Goal: Task Accomplishment & Management: Manage account settings

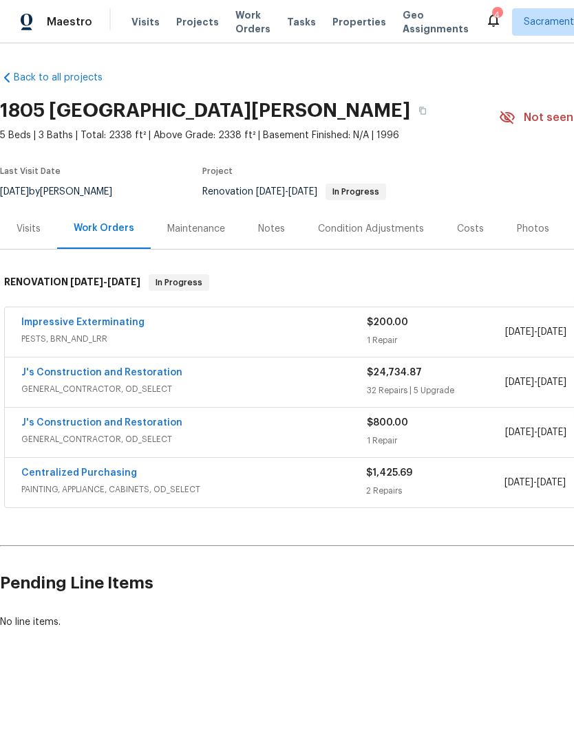
click at [372, 233] on div "Condition Adjustments" at bounding box center [371, 229] width 106 height 14
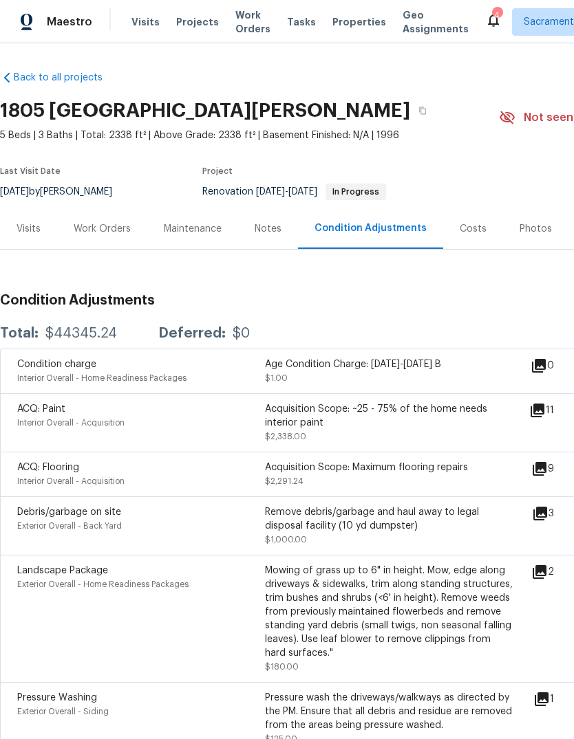
click at [468, 236] on div "Costs" at bounding box center [473, 228] width 60 height 41
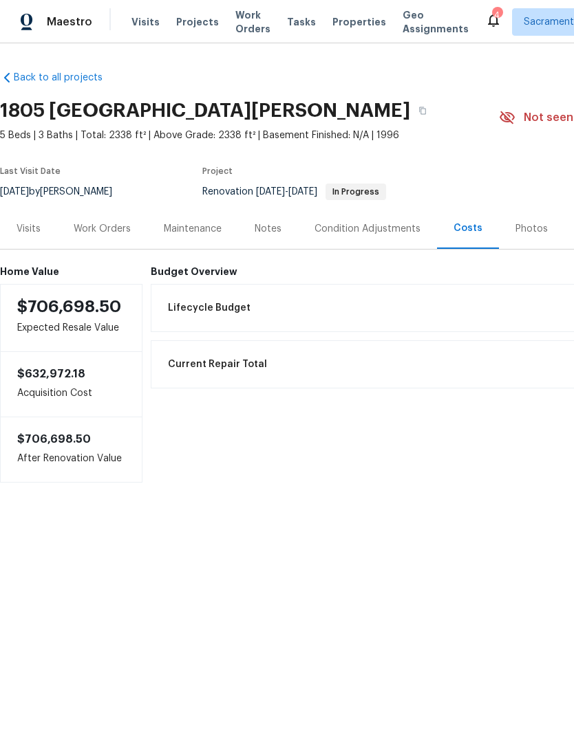
click at [192, 271] on h6 "Budget Overview" at bounding box center [464, 271] width 627 height 11
click at [202, 305] on span "Lifecycle Budget" at bounding box center [209, 308] width 83 height 14
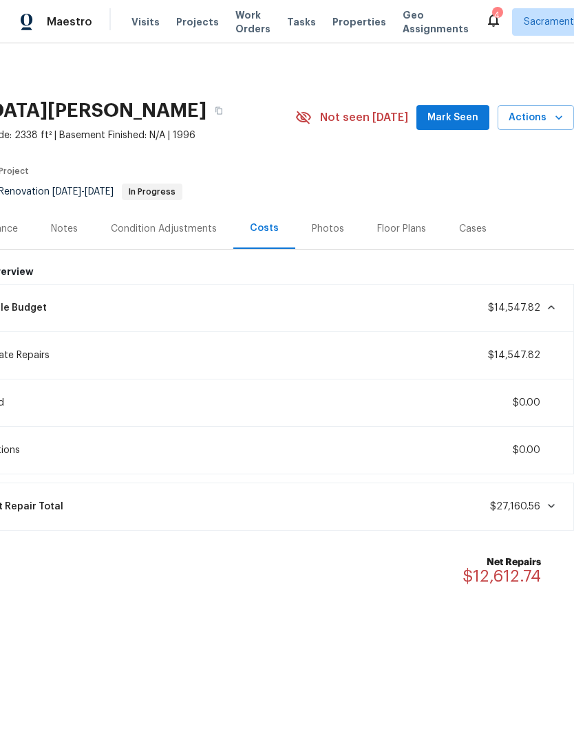
scroll to position [0, 204]
click at [176, 232] on div "Condition Adjustments" at bounding box center [164, 229] width 106 height 14
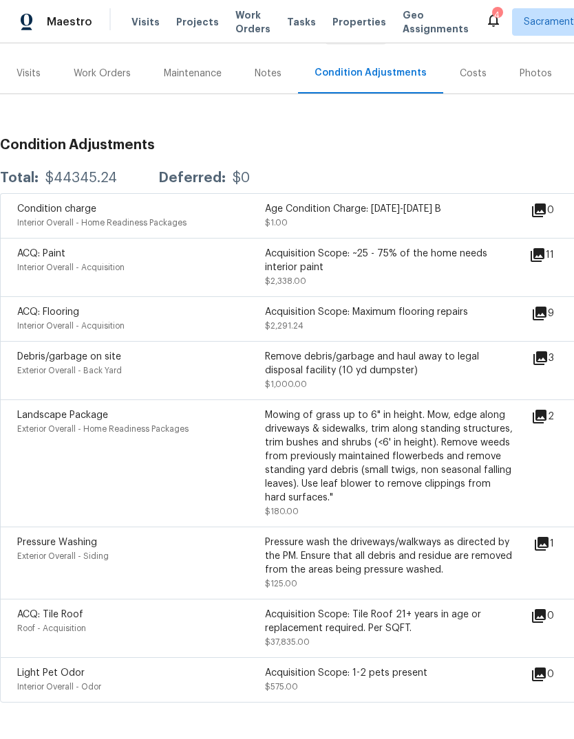
scroll to position [155, 0]
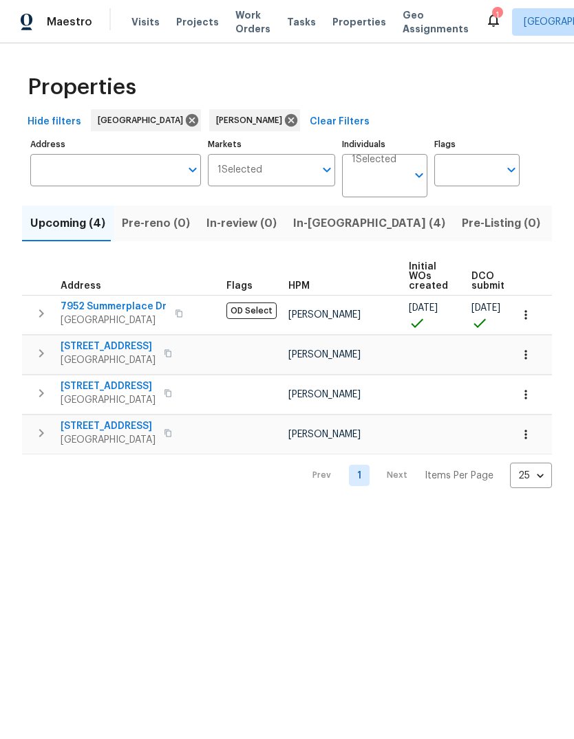
click at [556, 219] on span "Listed (15)" at bounding box center [584, 223] width 56 height 19
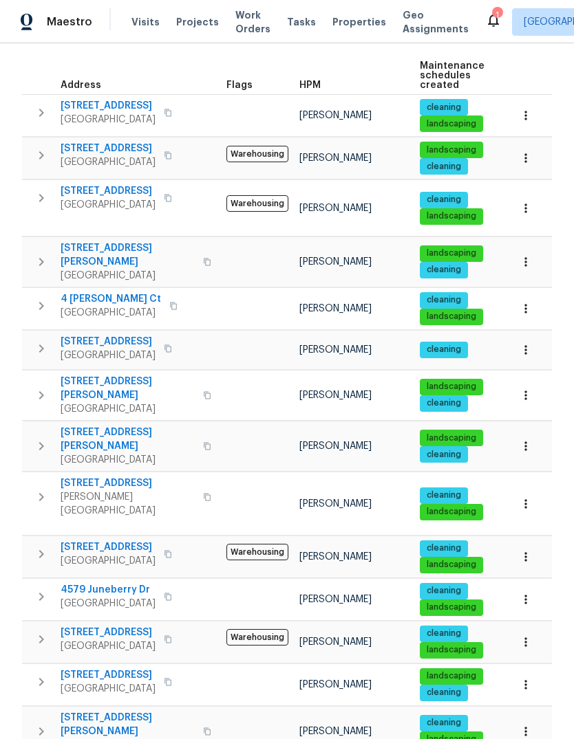
scroll to position [200, 0]
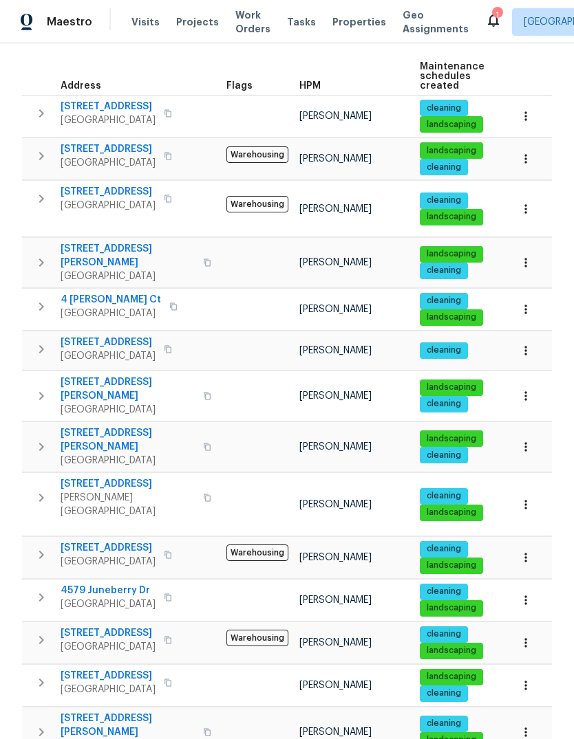
click at [80, 477] on span "1540 Pastal Way" at bounding box center [128, 484] width 134 height 14
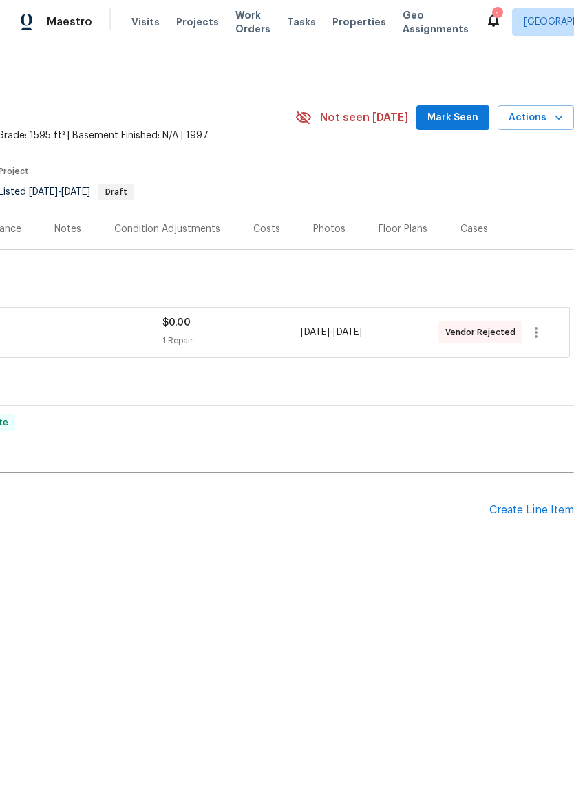
scroll to position [0, 204]
click at [536, 329] on icon "button" at bounding box center [535, 332] width 3 height 11
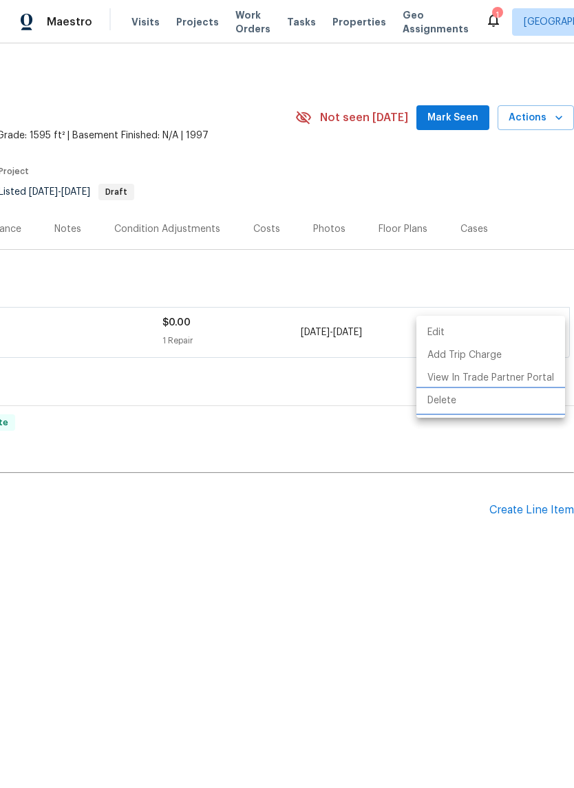
click at [446, 404] on li "Delete" at bounding box center [490, 400] width 149 height 23
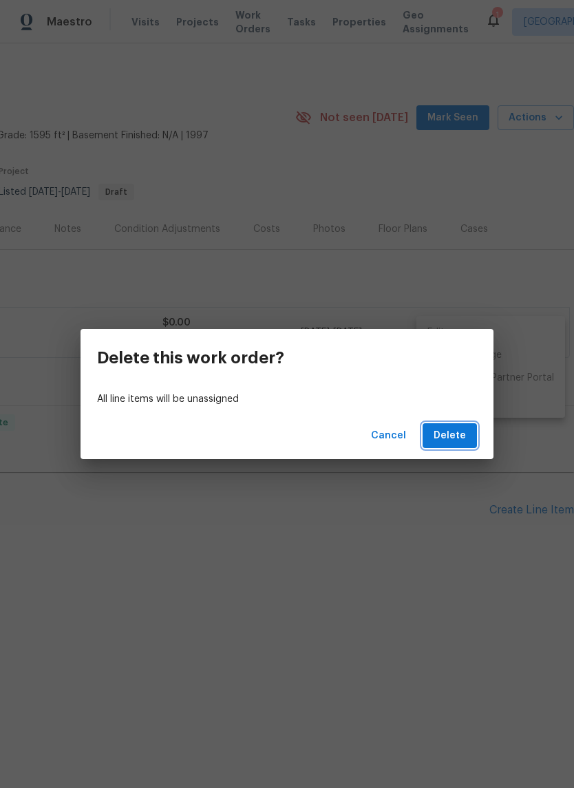
click at [453, 430] on span "Delete" at bounding box center [449, 435] width 32 height 17
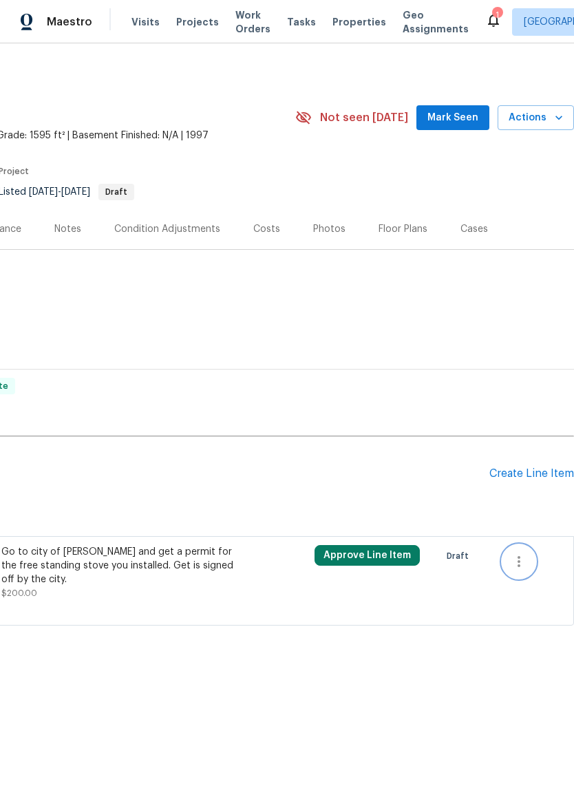
click at [519, 559] on icon "button" at bounding box center [518, 561] width 3 height 11
click at [469, 623] on div at bounding box center [287, 394] width 574 height 788
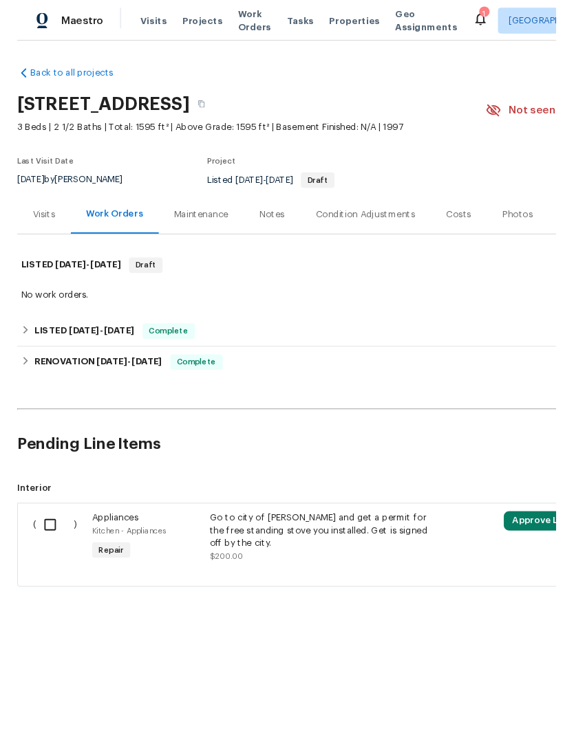
scroll to position [0, 0]
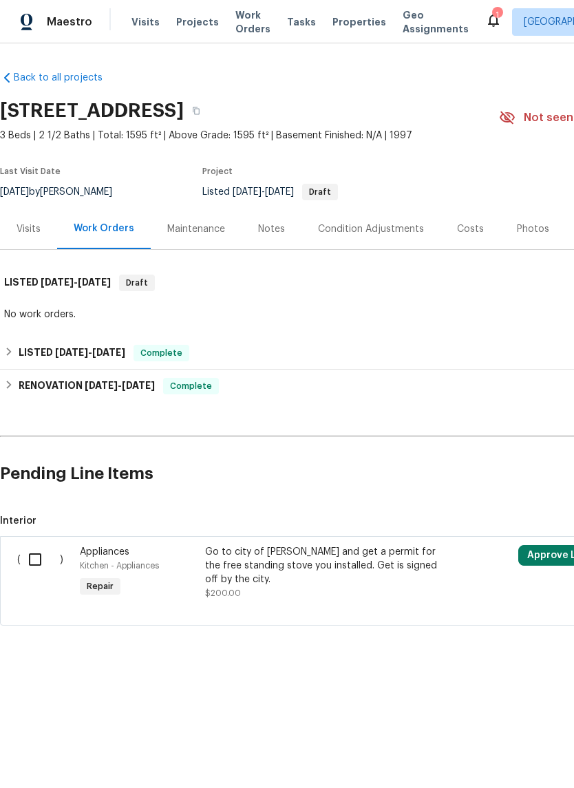
click at [294, 559] on div "Go to city of Davis and get a permit for the free standing stove you installed.…" at bounding box center [326, 565] width 242 height 41
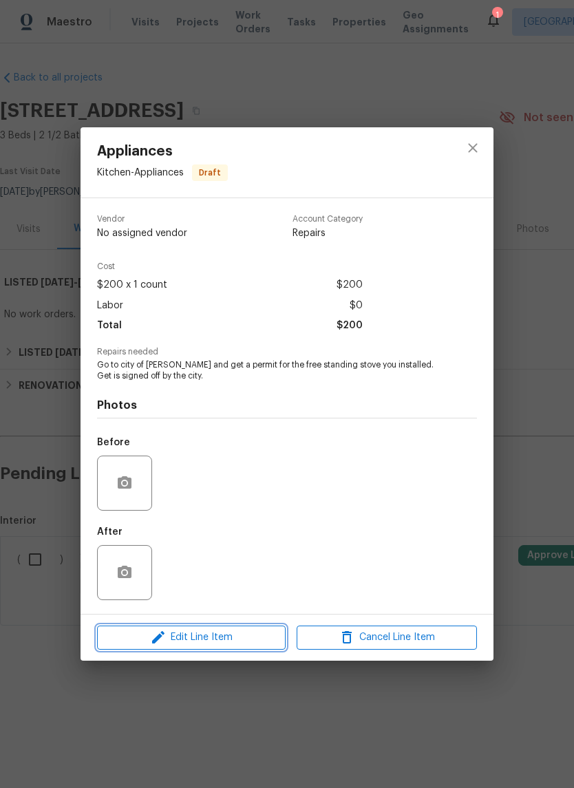
click at [225, 640] on span "Edit Line Item" at bounding box center [191, 637] width 180 height 17
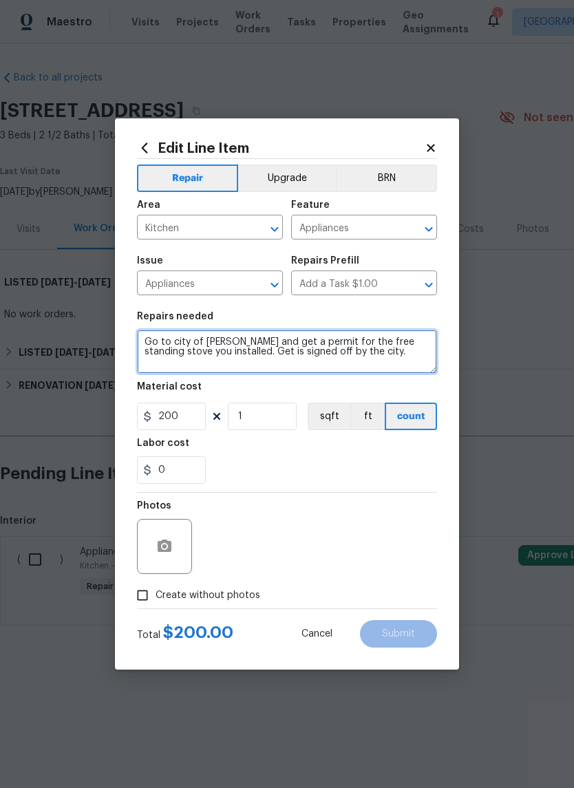
click at [352, 360] on textarea "Go to city of Davis and get a permit for the free standing stove you installed.…" at bounding box center [287, 351] width 300 height 44
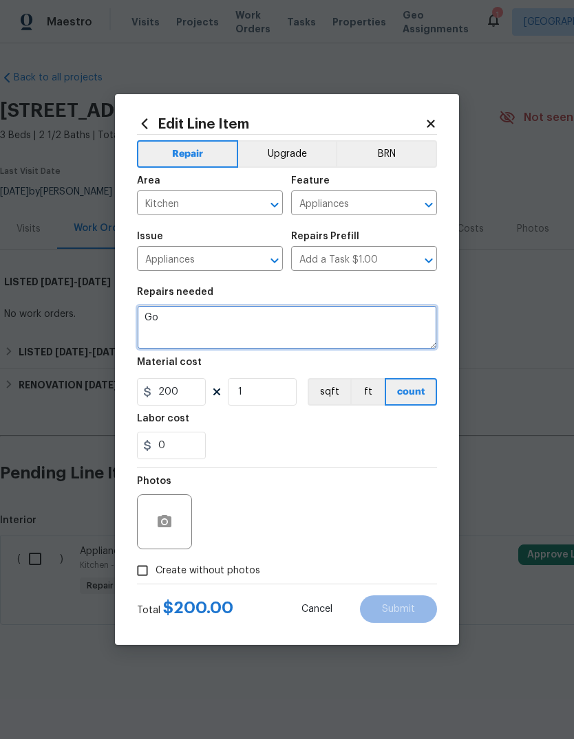
type textarea "G"
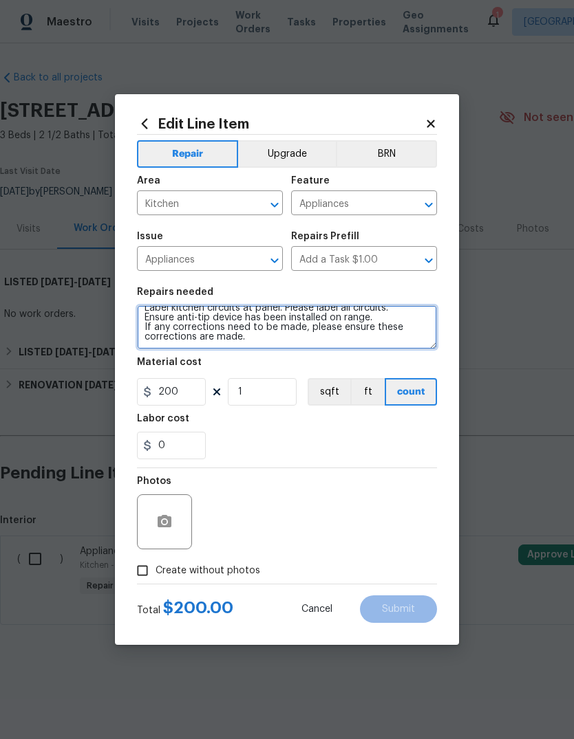
scroll to position [39, 0]
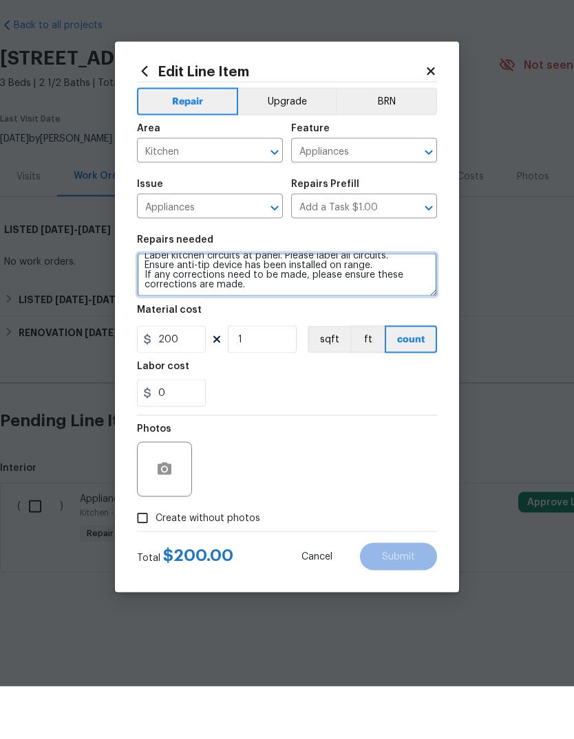
click at [430, 197] on icon "Open" at bounding box center [428, 205] width 17 height 17
type textarea "Please verify tamper resistant protected GFCI have been installed. Please verif…"
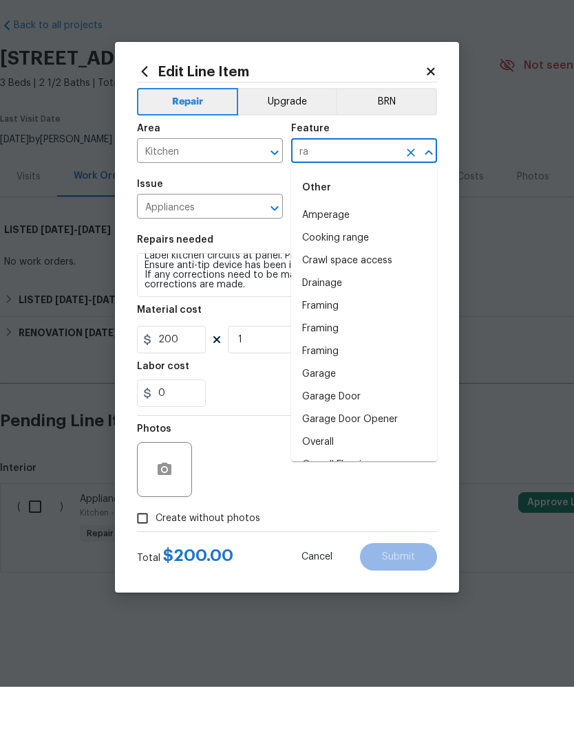
type input "r"
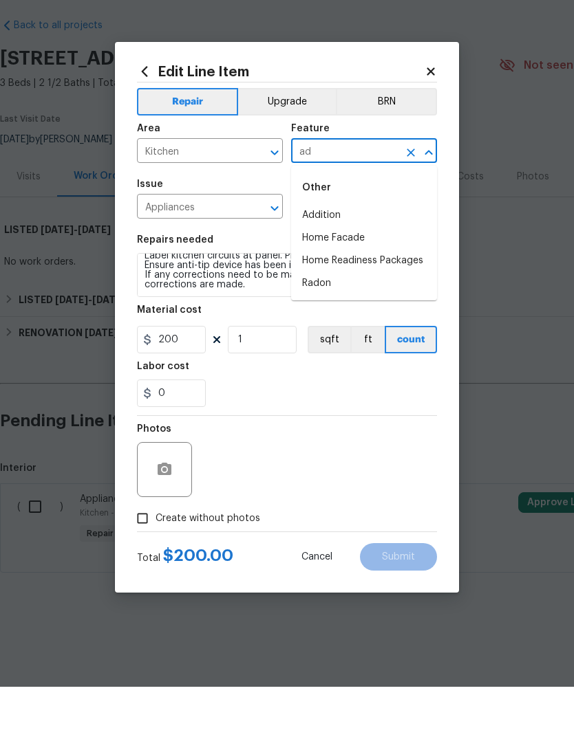
type input "a"
click at [391, 302] on li "Electrical Wire Inside Home" at bounding box center [364, 313] width 146 height 23
type input "Electrical Wire Inside Home"
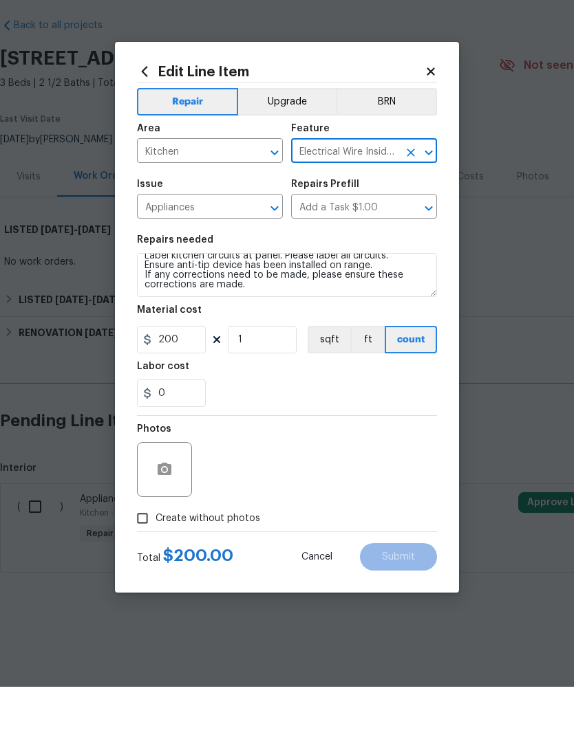
click at [272, 252] on icon "Open" at bounding box center [274, 260] width 17 height 17
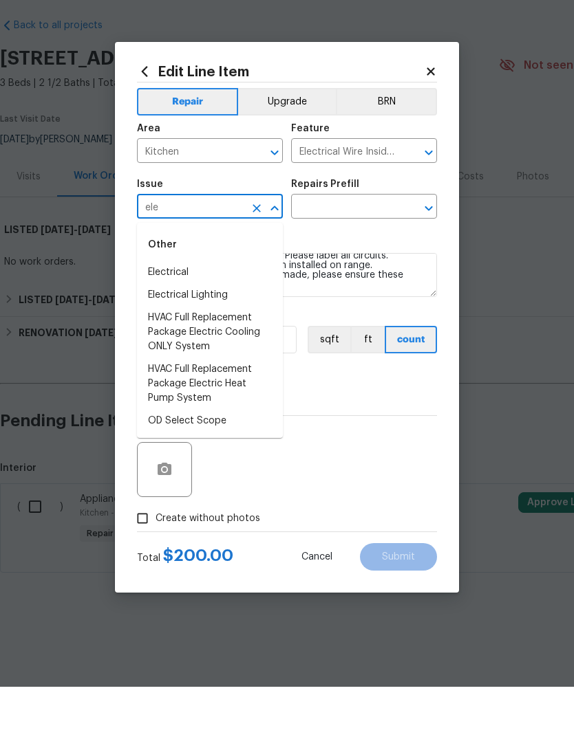
click at [186, 314] on li "Electrical" at bounding box center [210, 325] width 146 height 23
type input "Electrical"
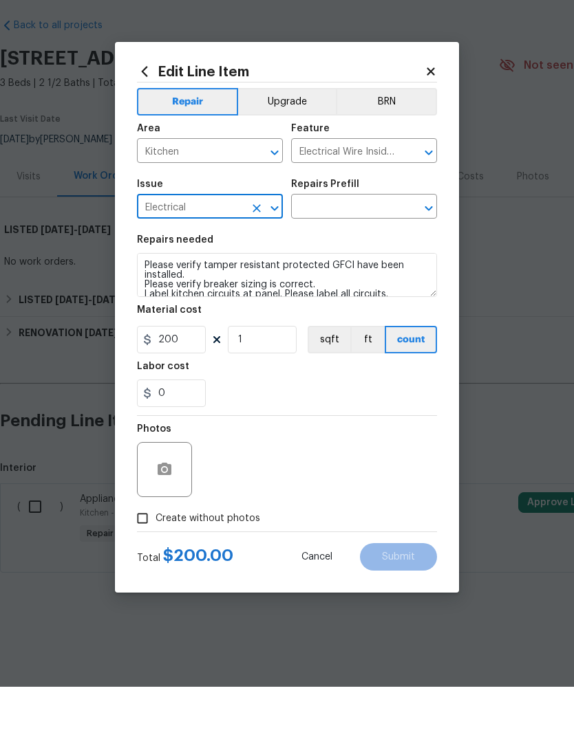
scroll to position [0, 0]
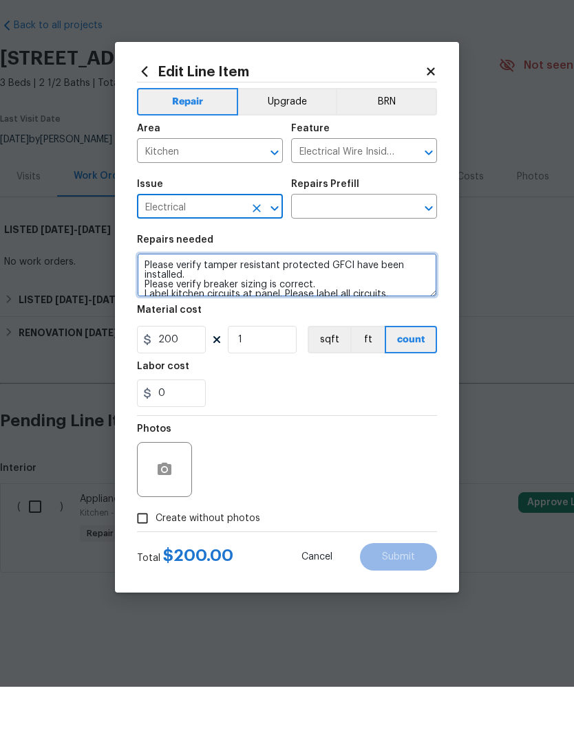
click at [158, 305] on textarea "Please verify tamper resistant protected GFCI have been installed. Please verif…" at bounding box center [287, 327] width 300 height 44
click at [157, 305] on textarea "Please verify tamper resistant protected GFCI have been installed. Please verif…" at bounding box center [287, 327] width 300 height 44
click at [155, 305] on textarea "Please verify tamper resistant protected GFCI have been installed. Please verif…" at bounding box center [287, 327] width 300 height 44
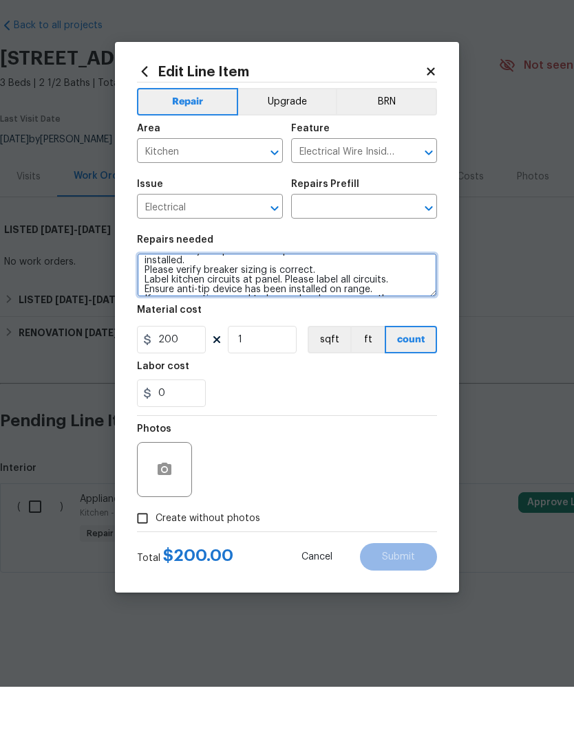
scroll to position [39, 0]
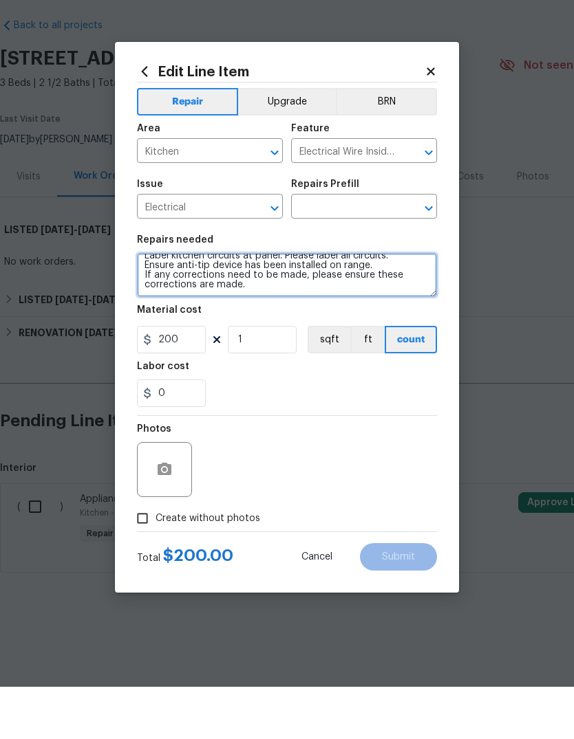
click at [434, 252] on icon "Open" at bounding box center [428, 260] width 17 height 17
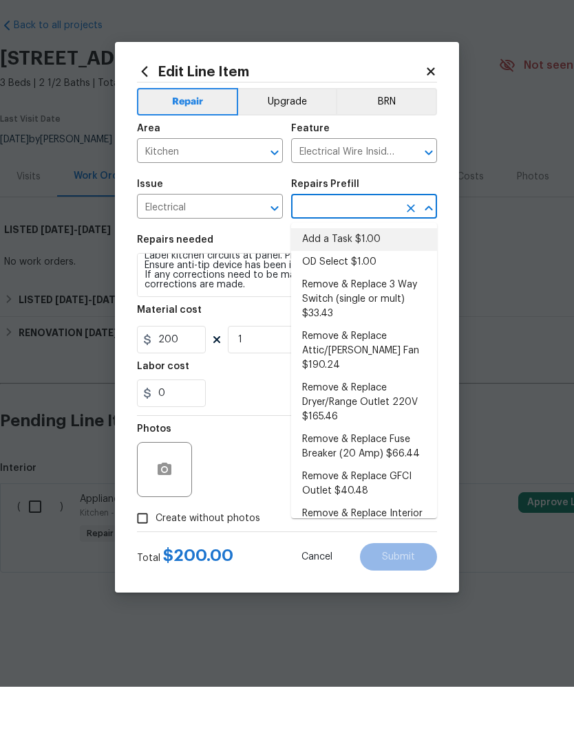
click at [368, 281] on li "Add a Task $1.00" at bounding box center [364, 292] width 146 height 23
type input "Add a Task $1.00"
type textarea "HPM to detail"
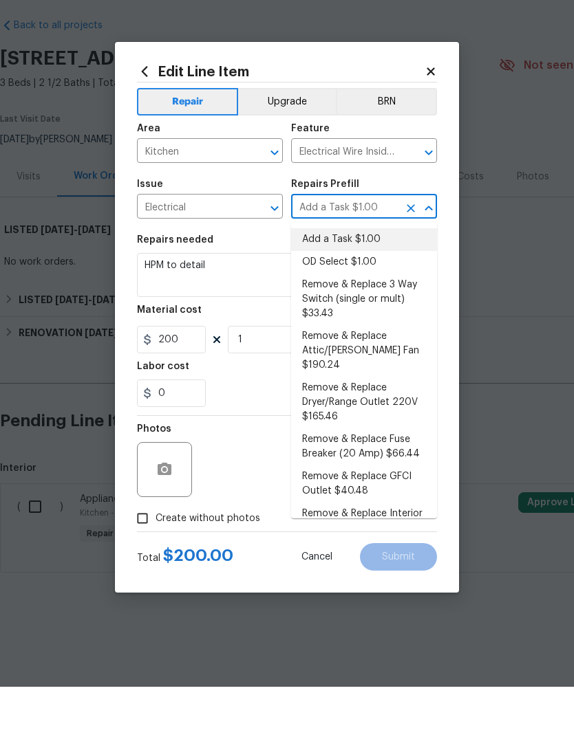
type input "1"
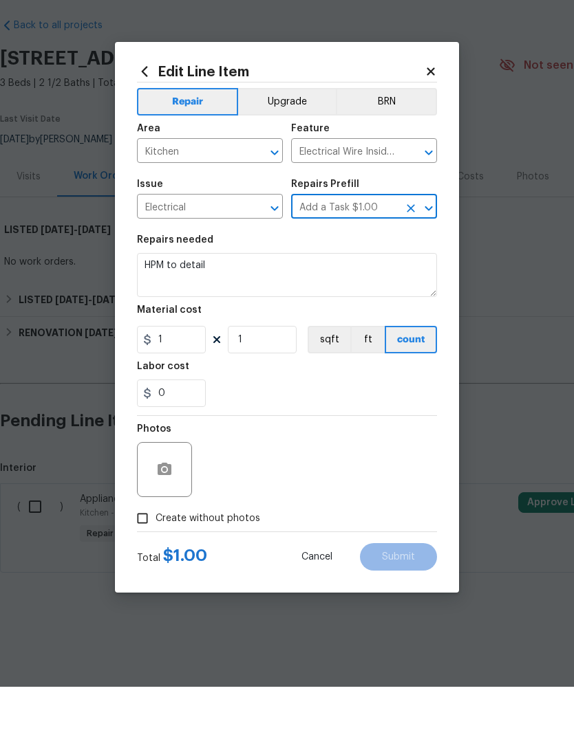
click at [236, 305] on textarea "HPM to detail" at bounding box center [287, 327] width 300 height 44
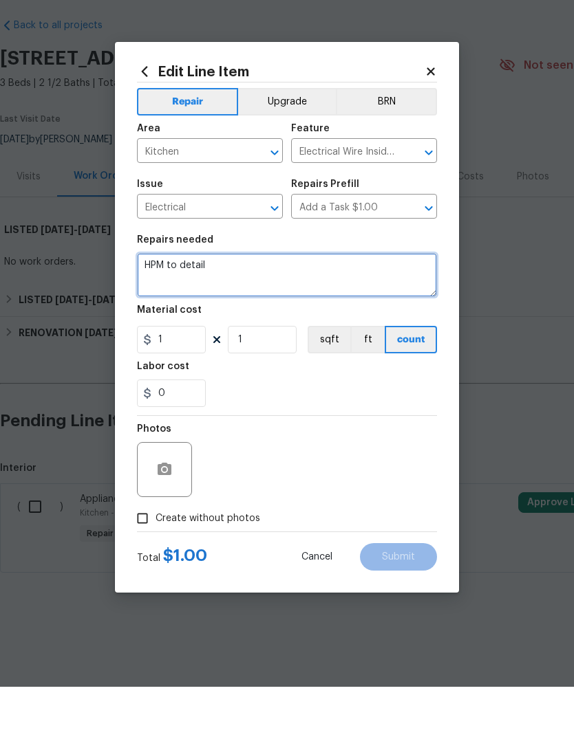
click at [192, 305] on textarea "HPM to detail" at bounding box center [287, 327] width 300 height 44
paste textarea "Please verify tamper resistant protected GFCI have been installed. Please verif…"
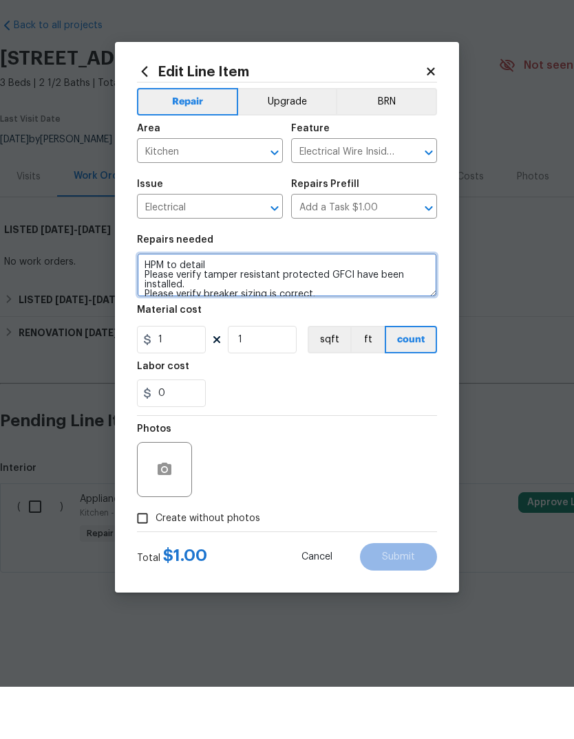
scroll to position [48, 0]
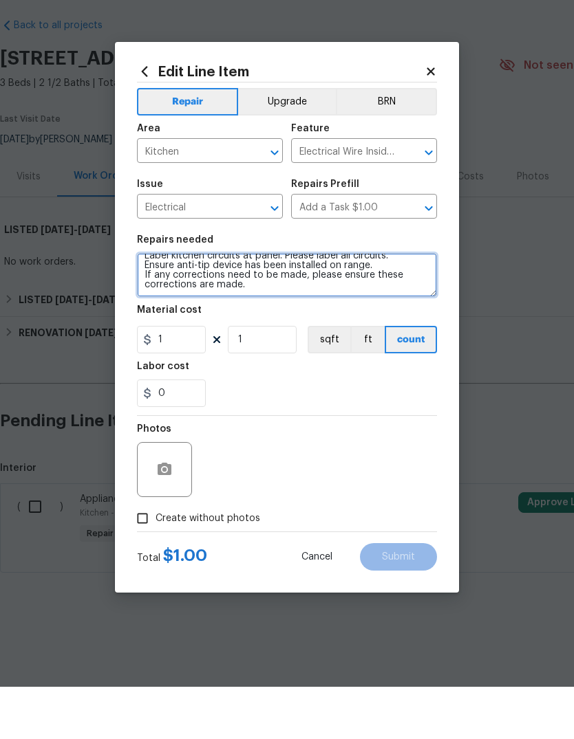
type textarea "HPM to detail Please verify tamper resistant protected GFCI have been installed…"
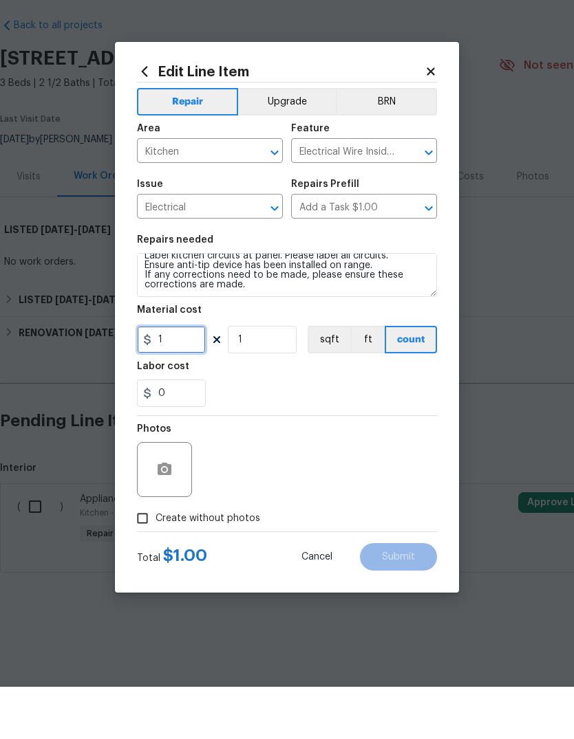
click at [184, 378] on input "1" at bounding box center [171, 392] width 69 height 28
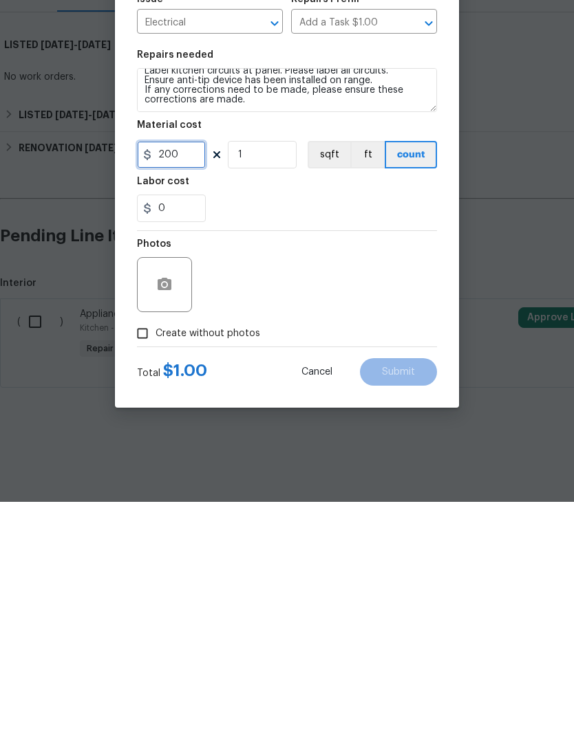
type input "200"
click at [170, 506] on button "button" at bounding box center [164, 522] width 33 height 33
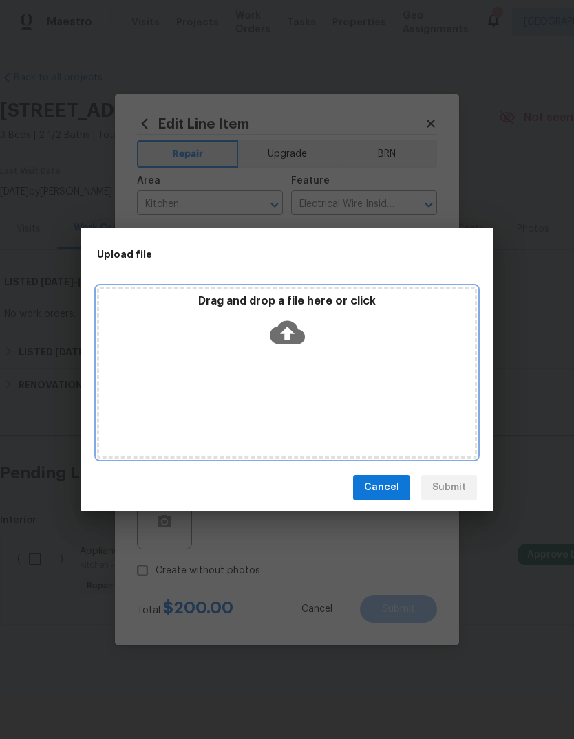
click at [294, 334] on icon at bounding box center [287, 332] width 35 height 23
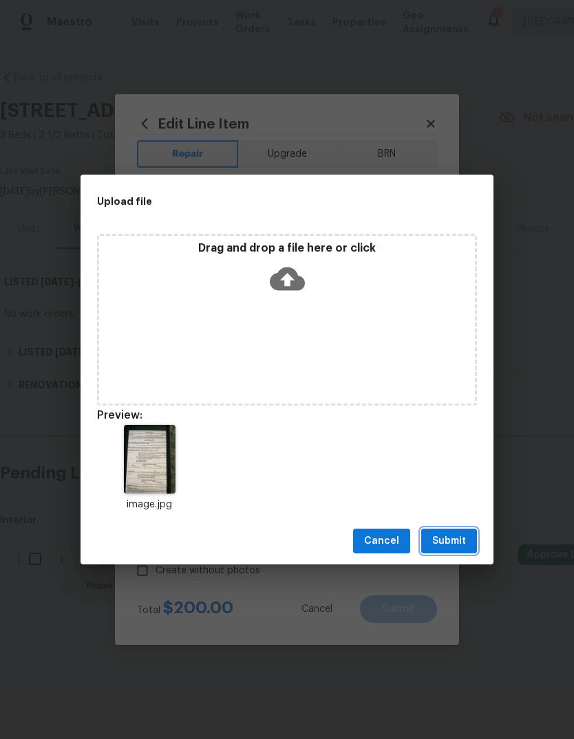
click at [459, 540] on span "Submit" at bounding box center [449, 541] width 34 height 17
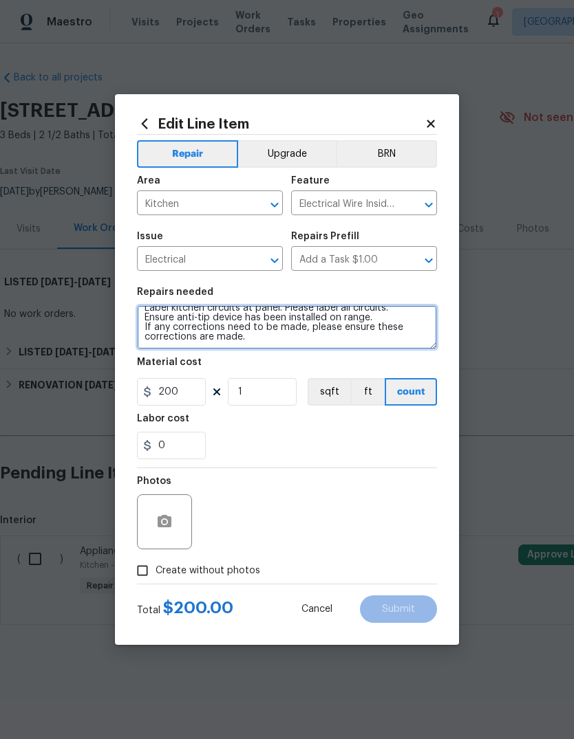
click at [273, 345] on textarea "HPM to detail Please verify tamper resistant protected GFCI have been installed…" at bounding box center [287, 327] width 300 height 44
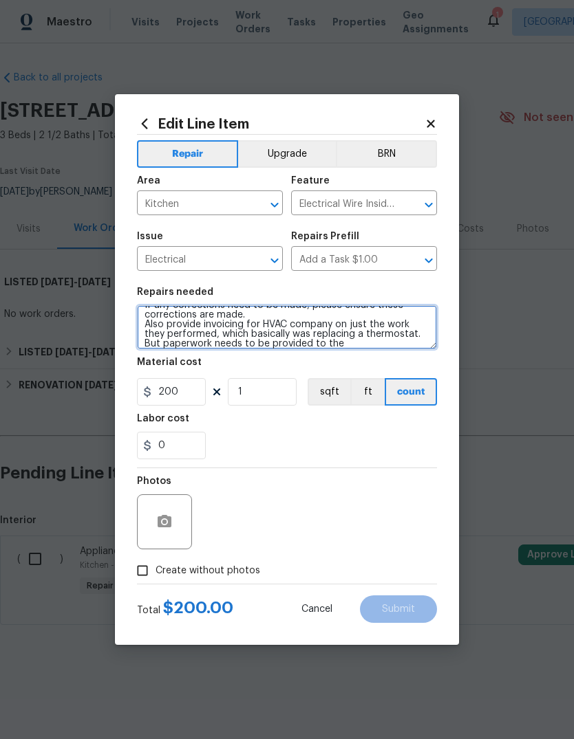
scroll to position [70, 0]
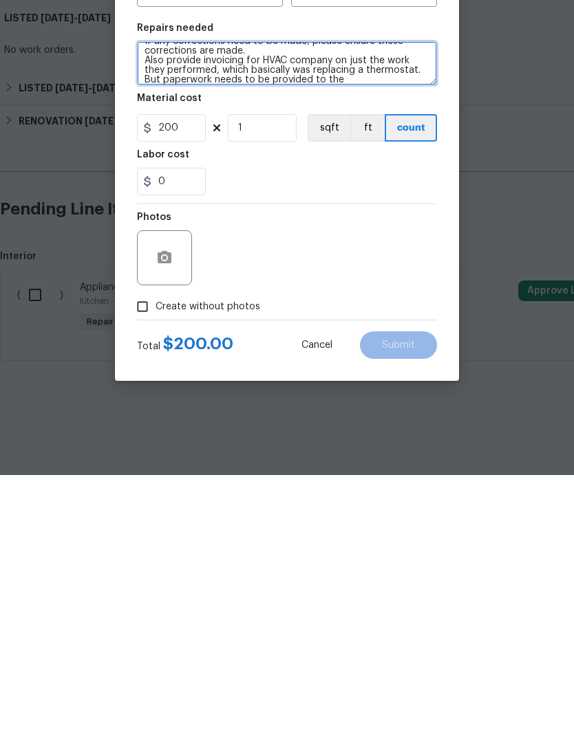
type textarea "HPM to detail Please verify tamper resistant protected GFCI have been installed…"
click at [173, 506] on button "button" at bounding box center [164, 522] width 33 height 33
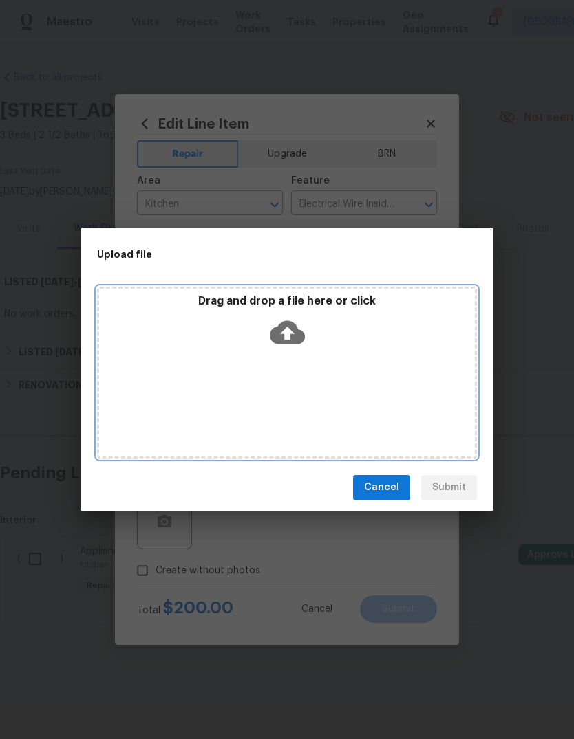
click at [297, 332] on icon at bounding box center [287, 332] width 35 height 23
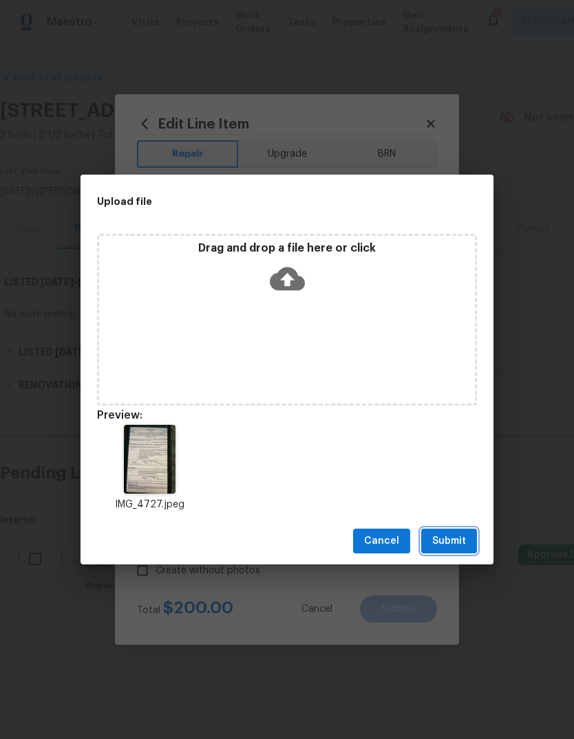
click at [456, 542] on span "Submit" at bounding box center [449, 541] width 34 height 17
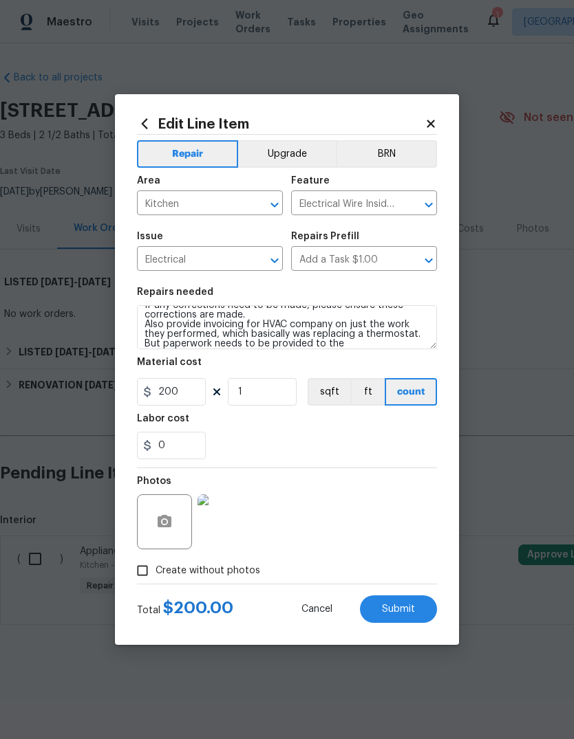
click at [393, 609] on span "Submit" at bounding box center [398, 610] width 33 height 10
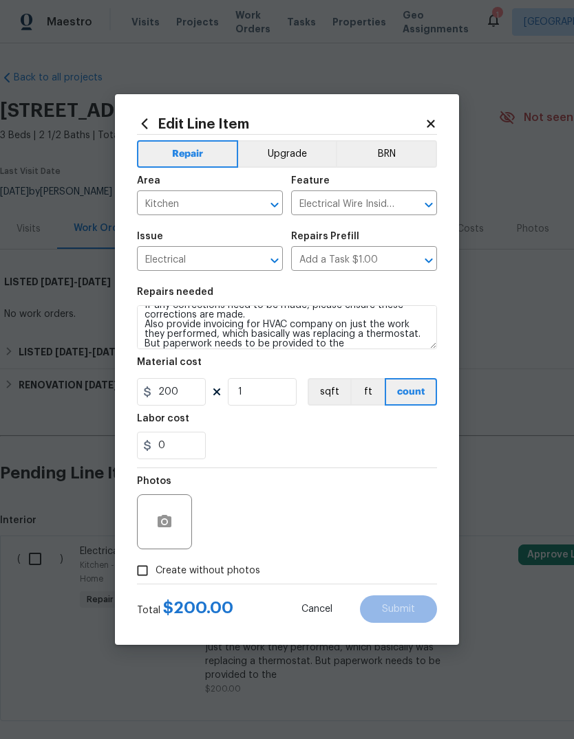
type input "Appliances"
type input "Electrical Wire Inside Home"
type input "Electrical"
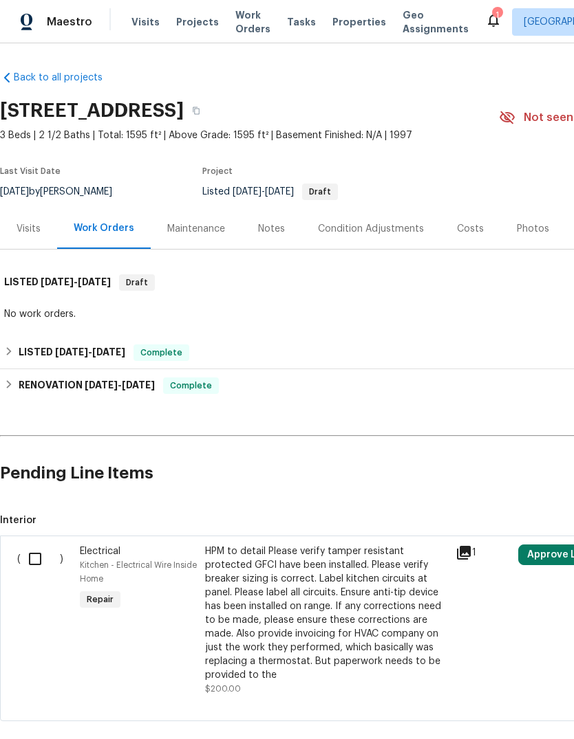
click at [31, 550] on input "checkbox" at bounding box center [40, 559] width 39 height 29
checkbox input "true"
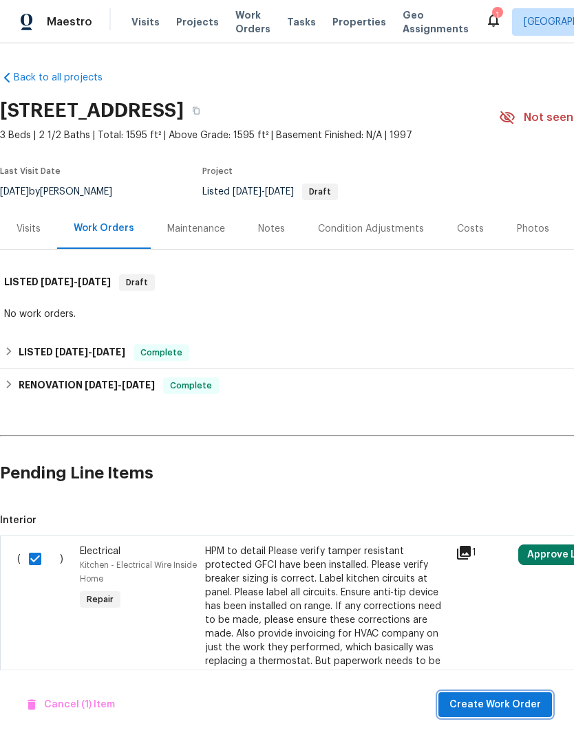
click at [506, 697] on span "Create Work Order" at bounding box center [494, 705] width 91 height 17
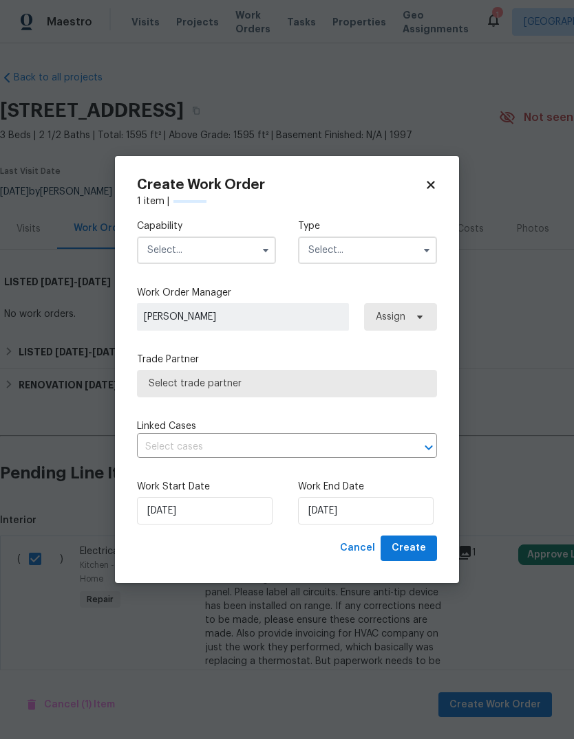
click at [255, 248] on input "text" at bounding box center [206, 251] width 139 height 28
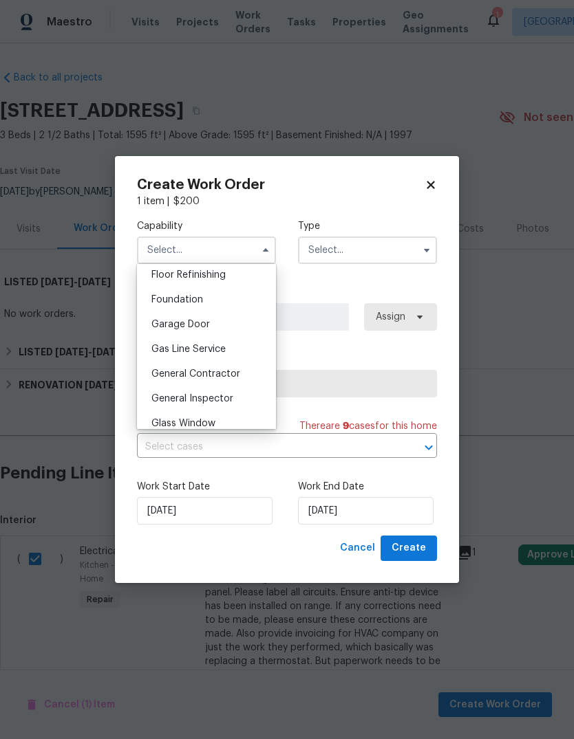
scroll to position [566, 0]
click at [229, 376] on span "General Contractor" at bounding box center [195, 372] width 89 height 10
type input "General Contractor"
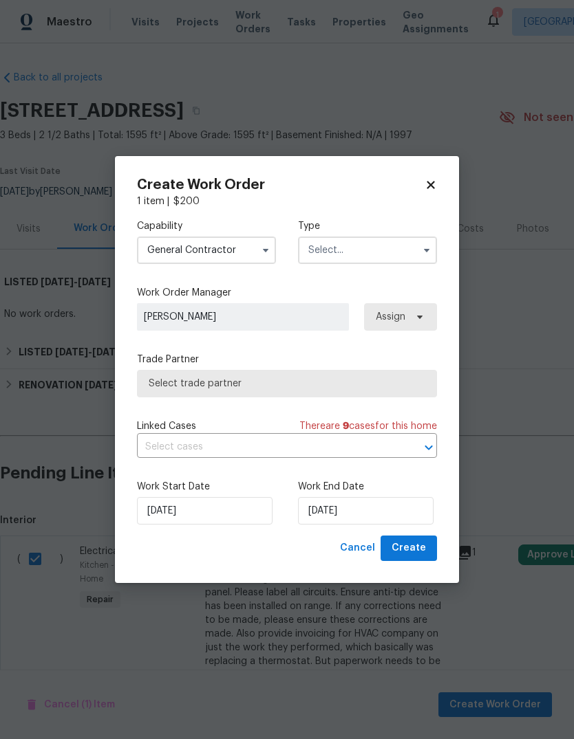
click at [404, 257] on input "text" at bounding box center [367, 251] width 139 height 28
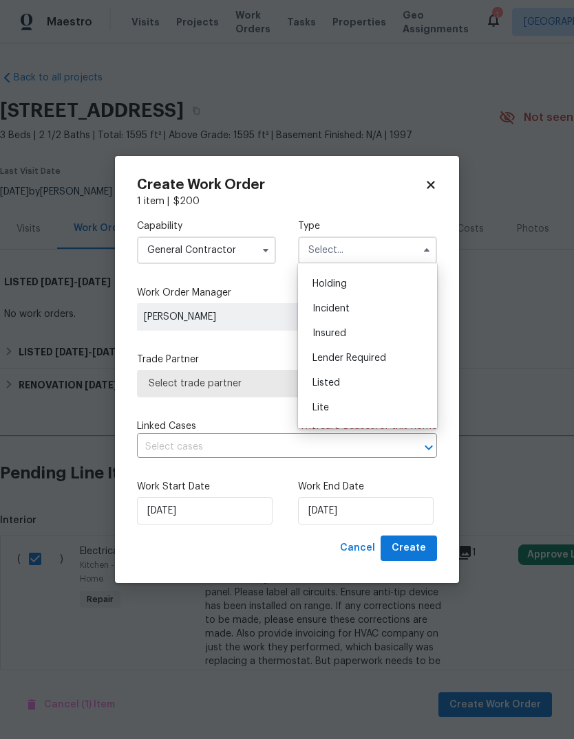
scroll to position [46, 0]
click at [355, 387] on div "Listed" at bounding box center [367, 381] width 132 height 25
type input "Listed"
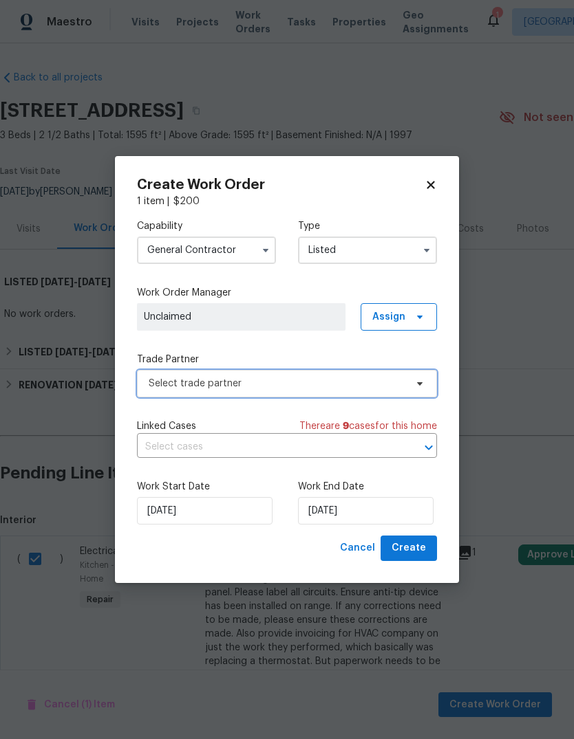
click at [374, 385] on span "Select trade partner" at bounding box center [277, 384] width 257 height 14
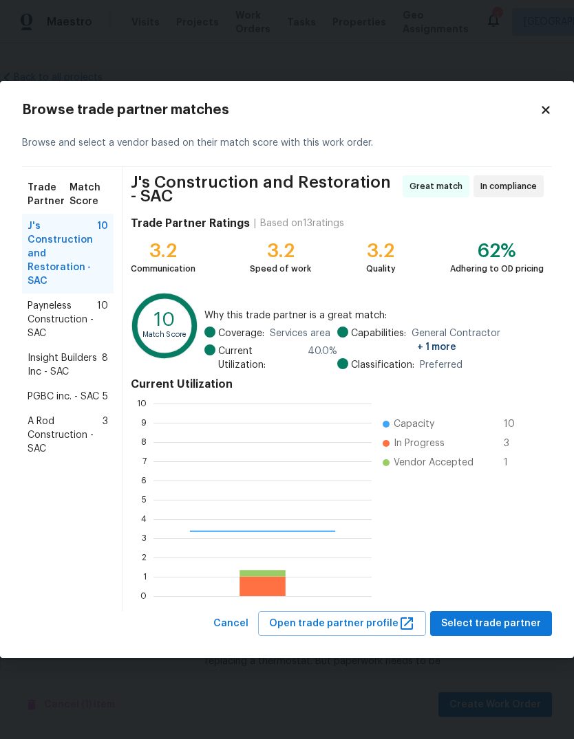
scroll to position [193, 218]
click at [41, 434] on span "A Rod Construction - SAC" at bounding box center [65, 435] width 75 height 41
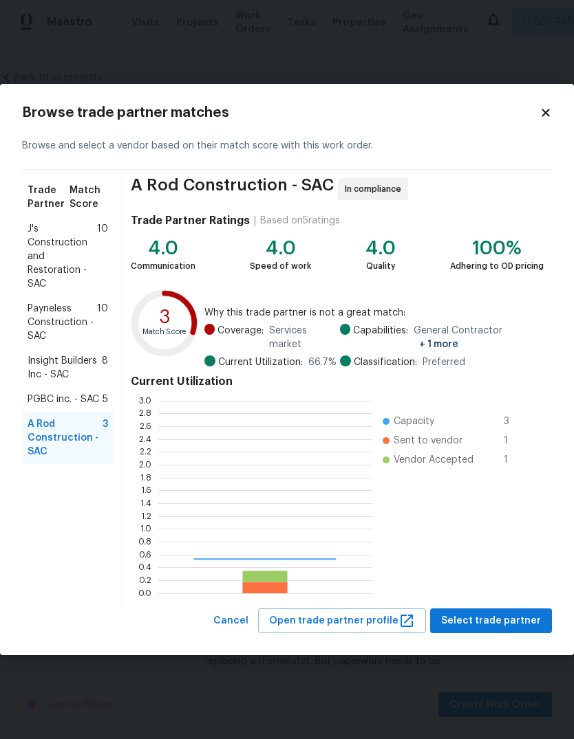
scroll to position [193, 213]
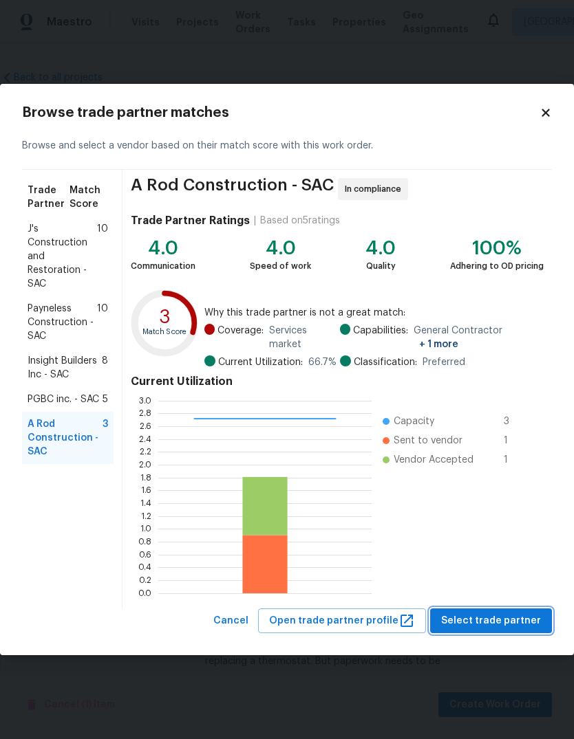
click at [510, 622] on span "Select trade partner" at bounding box center [491, 621] width 100 height 17
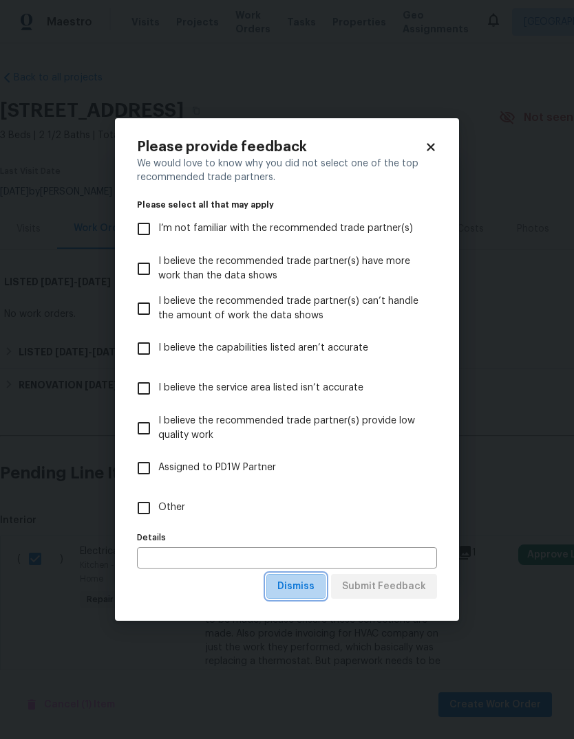
click at [314, 583] on span "Dismiss" at bounding box center [295, 586] width 37 height 17
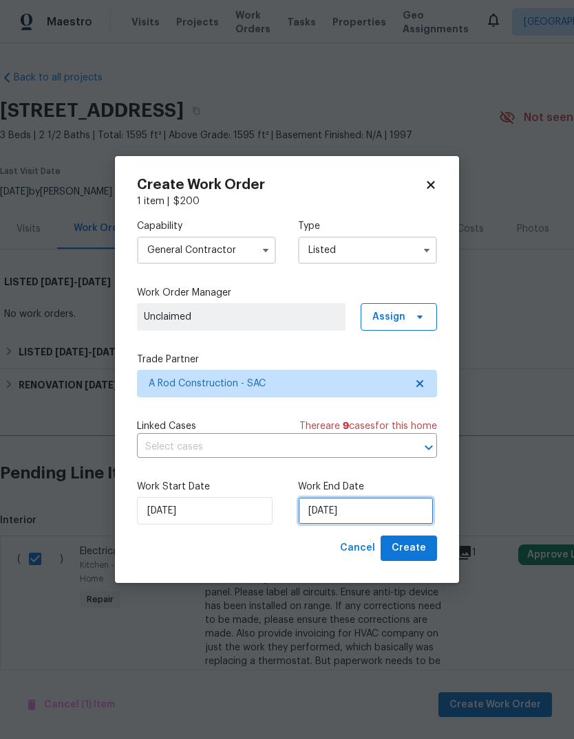
click at [380, 515] on input "[DATE]" at bounding box center [366, 511] width 136 height 28
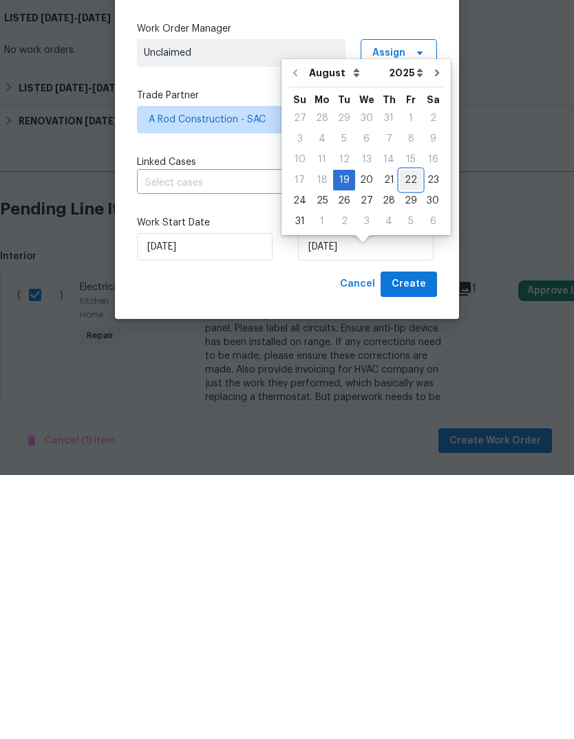
click at [404, 435] on div "22" at bounding box center [411, 444] width 22 height 19
type input "8/22/2025"
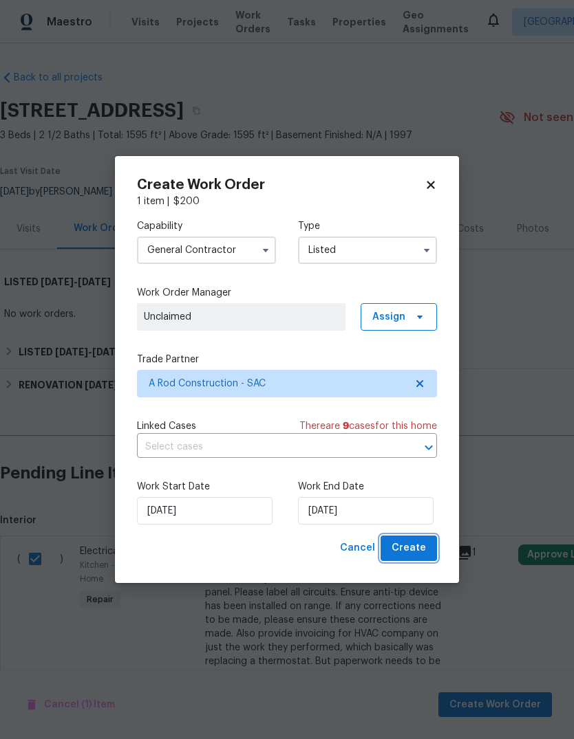
click at [411, 552] on span "Create" at bounding box center [408, 548] width 34 height 17
checkbox input "false"
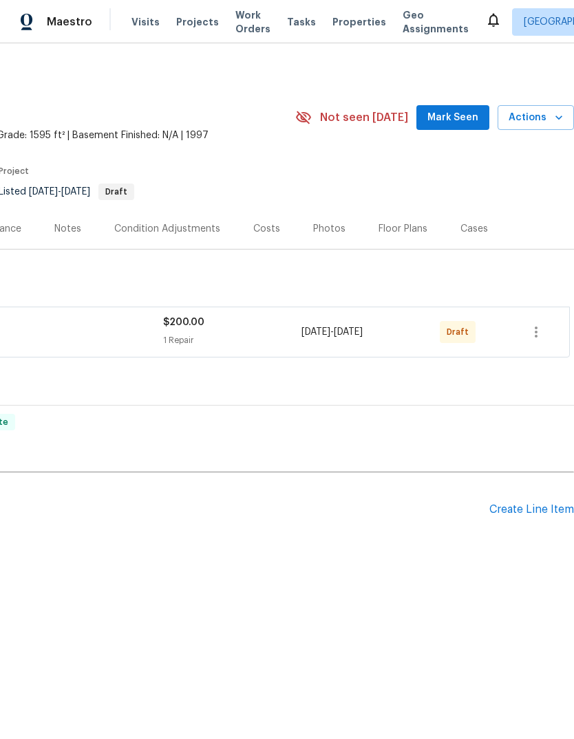
scroll to position [0, 204]
click at [534, 332] on icon "button" at bounding box center [536, 332] width 17 height 17
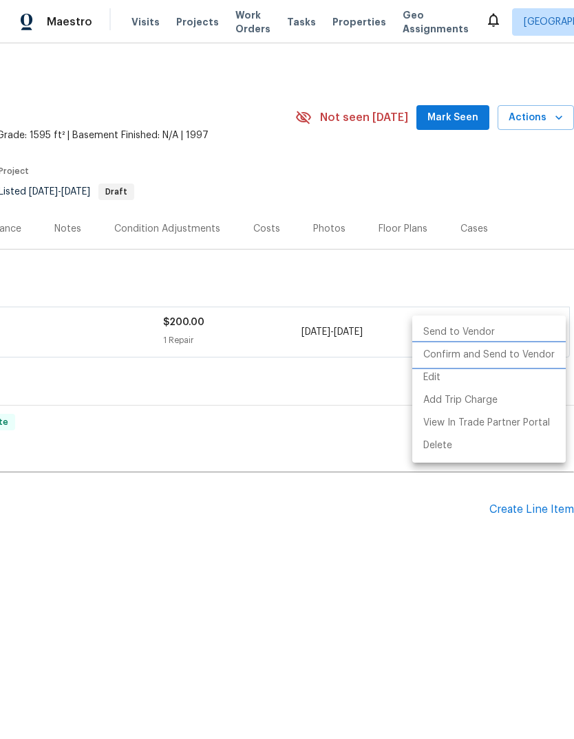
click at [524, 359] on li "Confirm and Send to Vendor" at bounding box center [488, 355] width 153 height 23
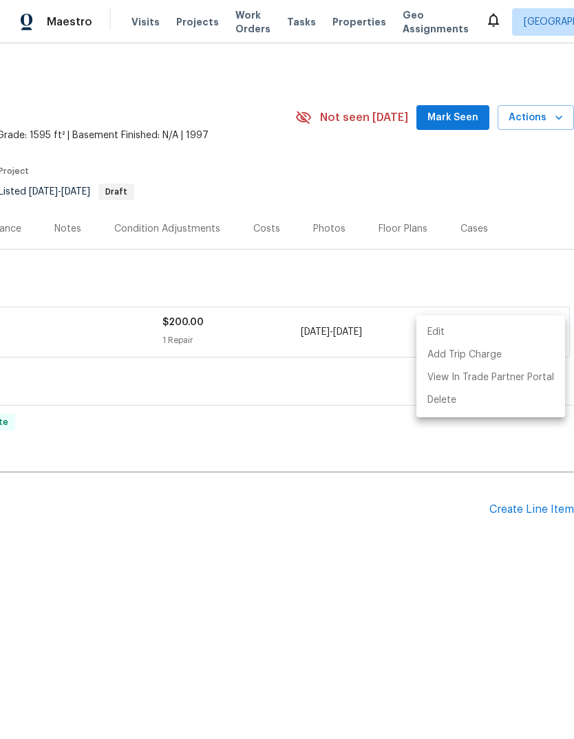
click at [434, 596] on div at bounding box center [287, 369] width 574 height 739
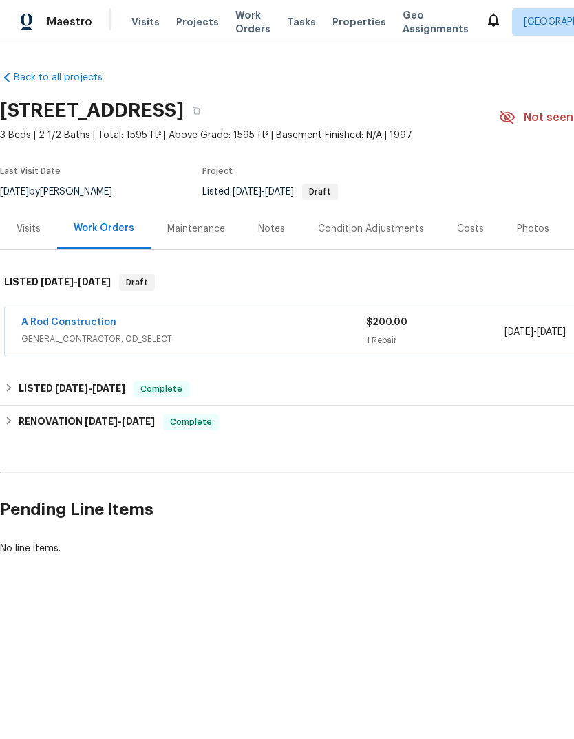
scroll to position [0, 0]
click at [270, 225] on div "Notes" at bounding box center [271, 229] width 27 height 14
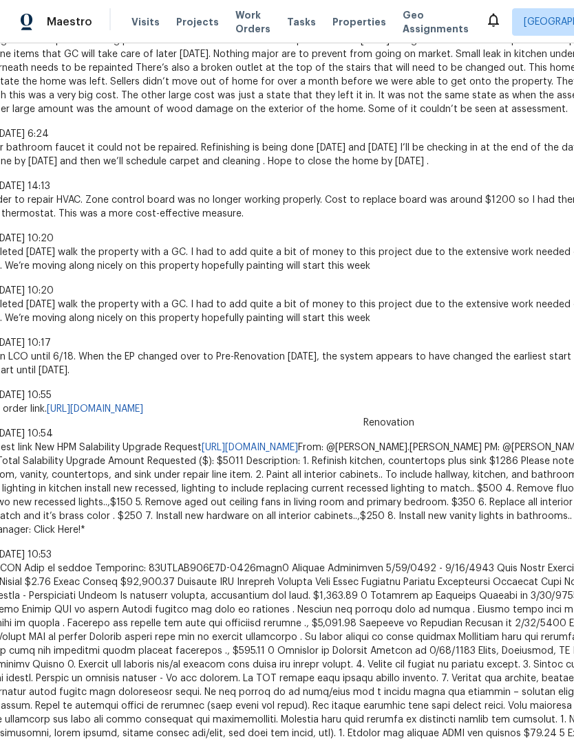
scroll to position [699, 83]
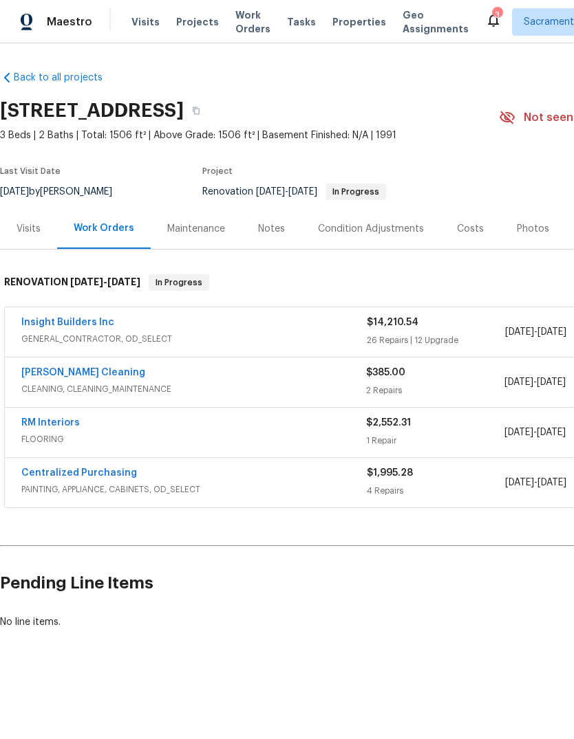
click at [472, 227] on div "Costs" at bounding box center [470, 229] width 27 height 14
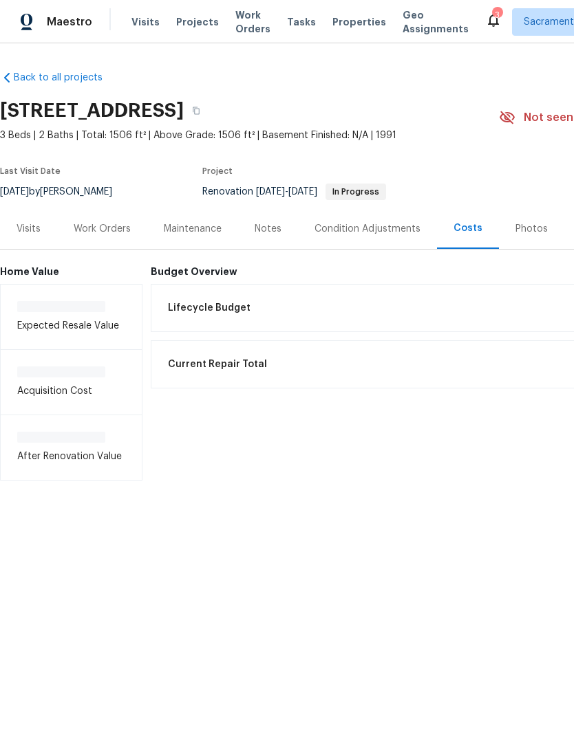
click at [212, 301] on div "Lifecycle Budget $0.00" at bounding box center [464, 308] width 609 height 30
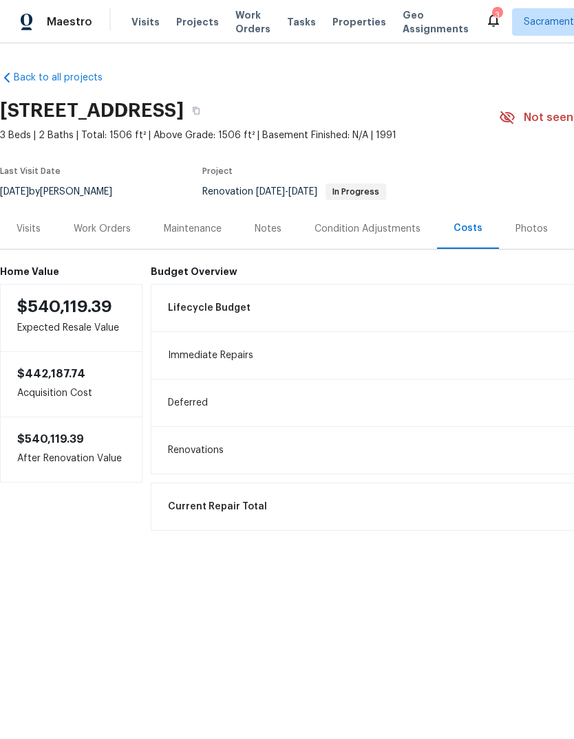
click at [114, 224] on div "Work Orders" at bounding box center [102, 229] width 57 height 14
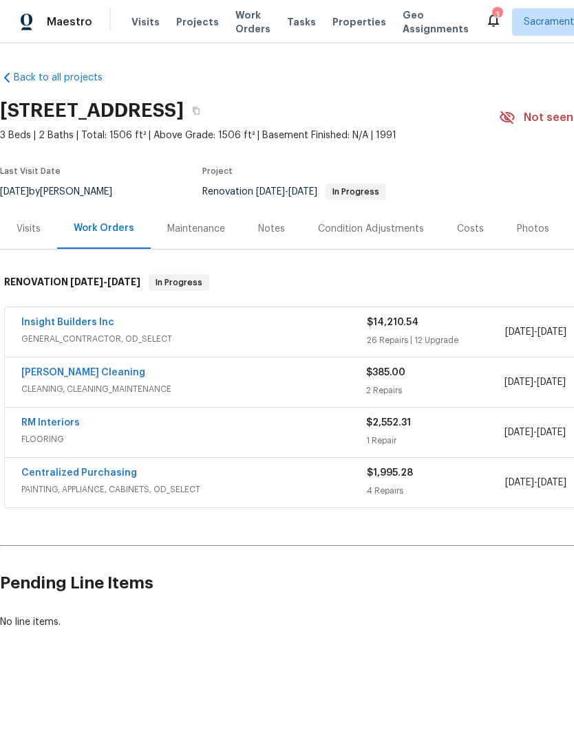
click at [53, 322] on link "Insight Builders Inc" at bounding box center [67, 323] width 93 height 10
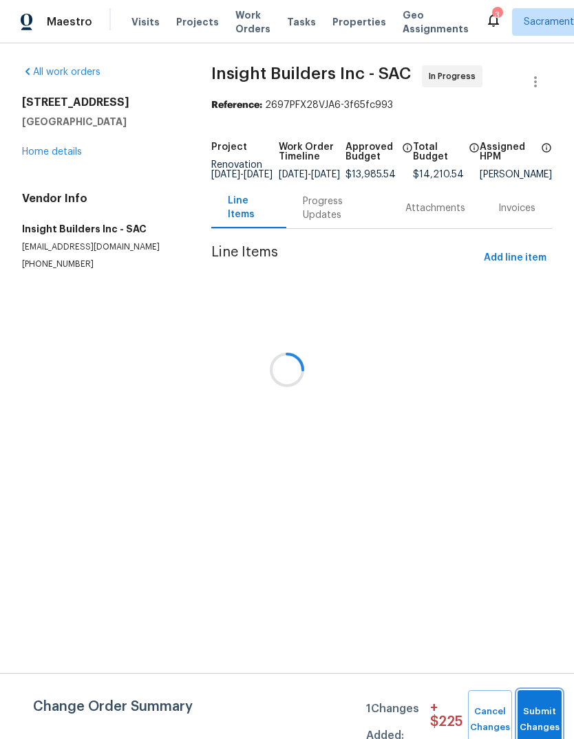
click at [534, 716] on button "Submit Changes" at bounding box center [539, 720] width 44 height 59
click at [538, 711] on button "Submit Changes" at bounding box center [539, 720] width 44 height 59
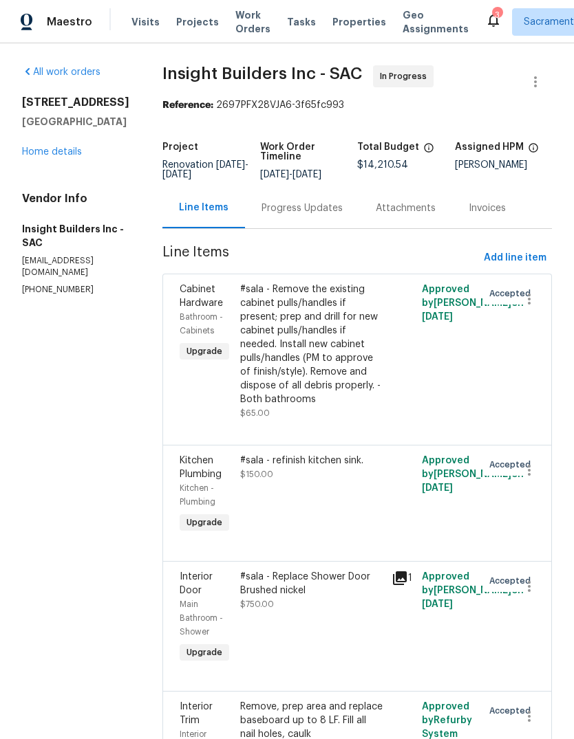
click at [48, 148] on link "Home details" at bounding box center [52, 152] width 60 height 10
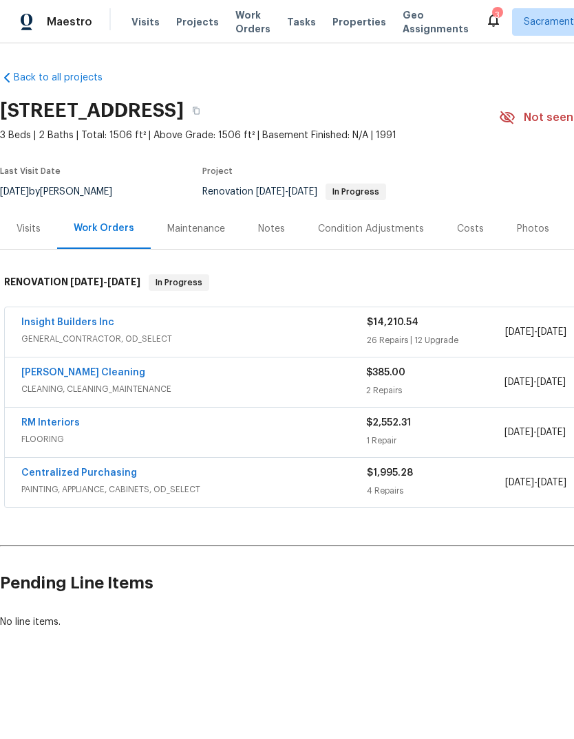
click at [50, 324] on link "Insight Builders Inc" at bounding box center [67, 323] width 93 height 10
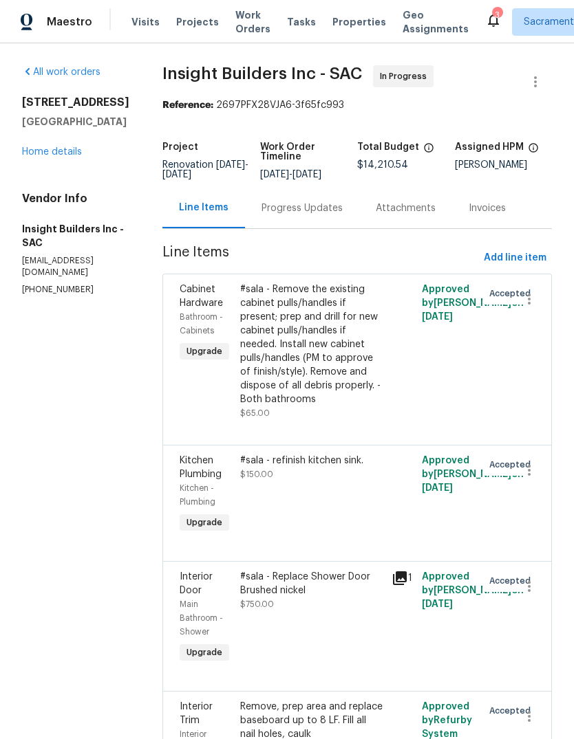
click at [485, 25] on icon at bounding box center [493, 20] width 17 height 17
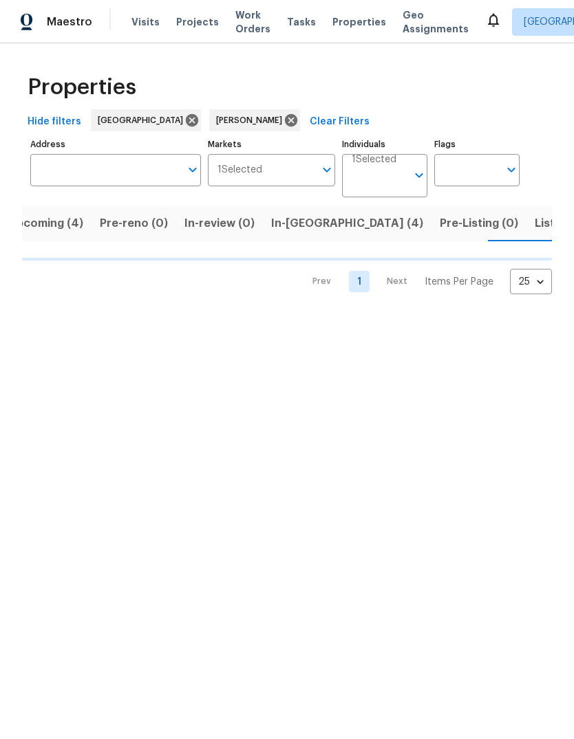
scroll to position [0, 26]
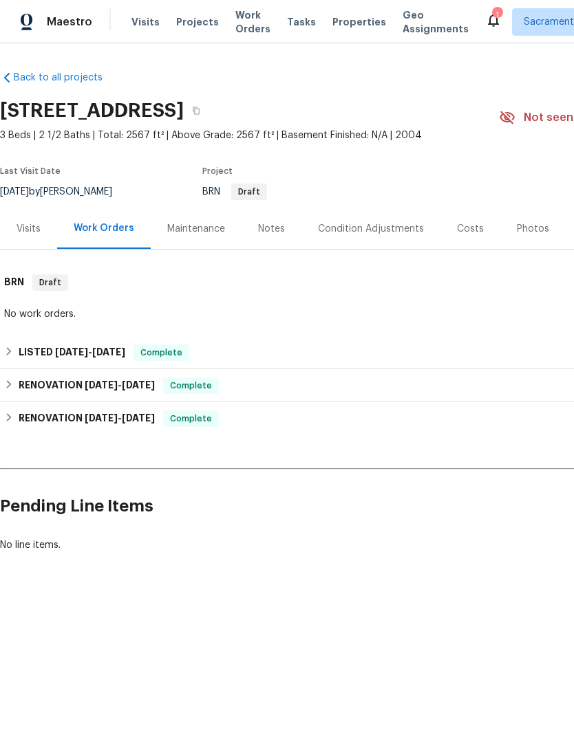
click at [470, 222] on div "Costs" at bounding box center [470, 229] width 27 height 14
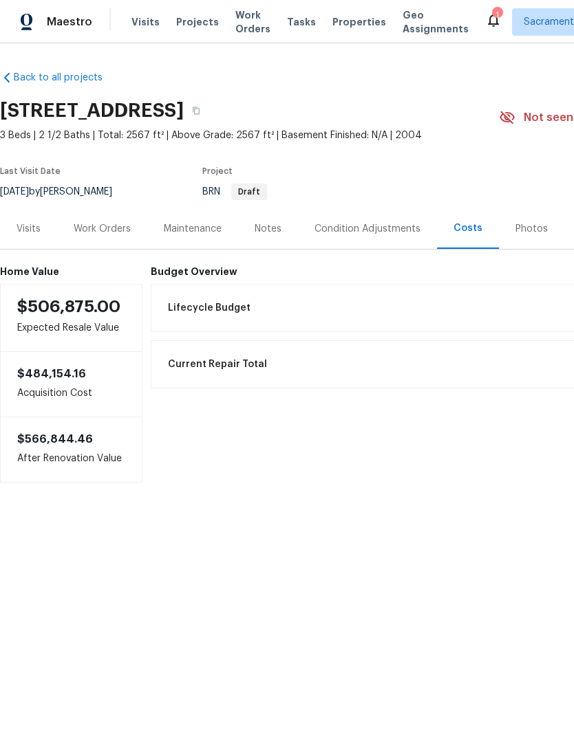
click at [167, 270] on h6 "Budget Overview" at bounding box center [464, 271] width 627 height 11
click at [177, 307] on span "Lifecycle Budget" at bounding box center [209, 308] width 83 height 14
click at [86, 220] on div "Work Orders" at bounding box center [102, 228] width 90 height 41
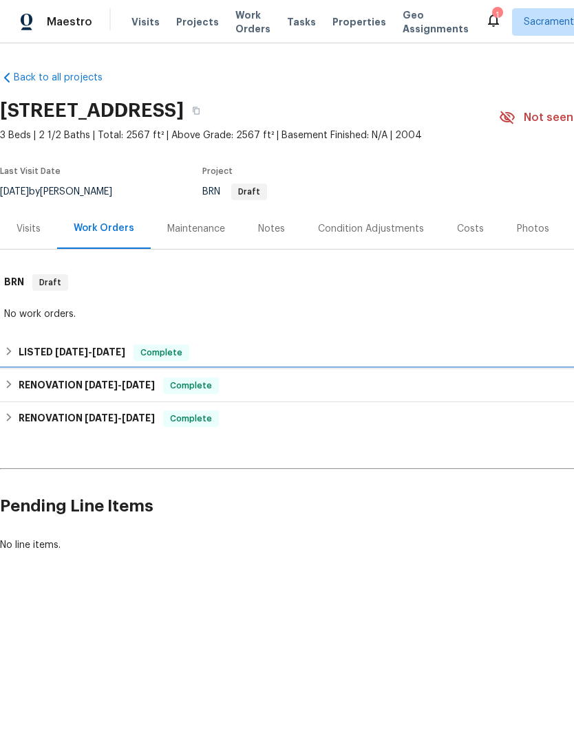
click at [25, 379] on h6 "RENOVATION [DATE] - [DATE]" at bounding box center [87, 386] width 136 height 17
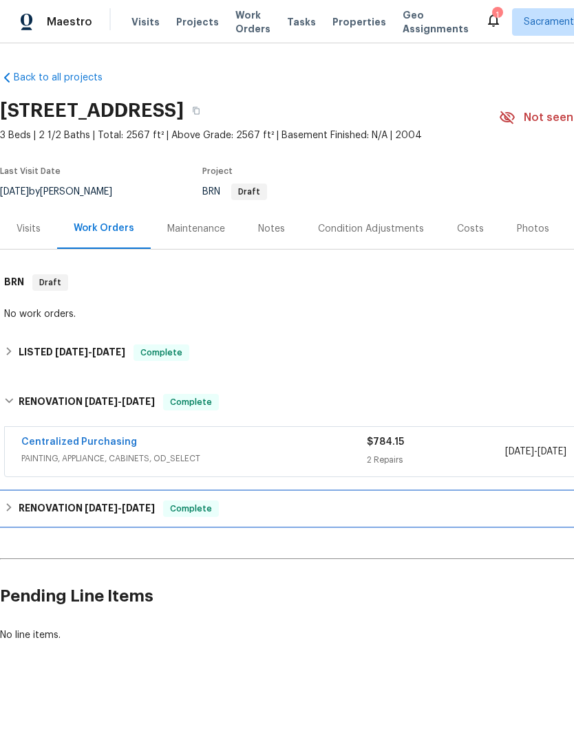
click at [38, 510] on h6 "RENOVATION [DATE] - [DATE]" at bounding box center [87, 509] width 136 height 17
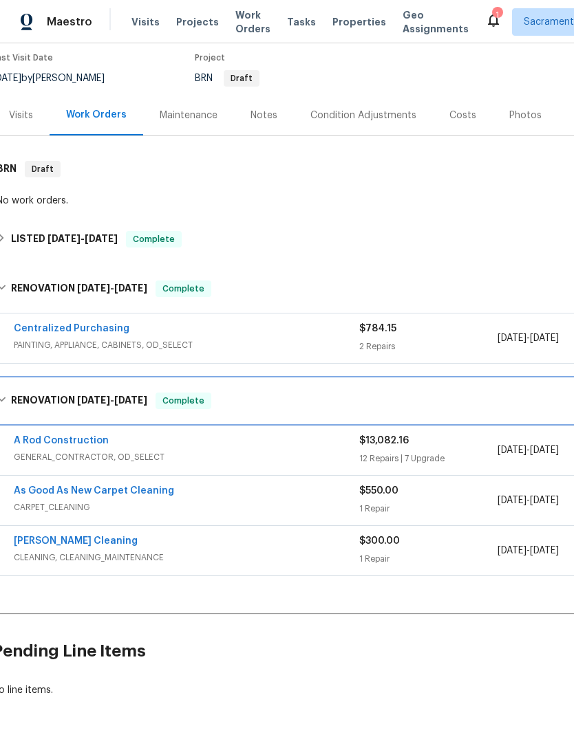
scroll to position [113, 8]
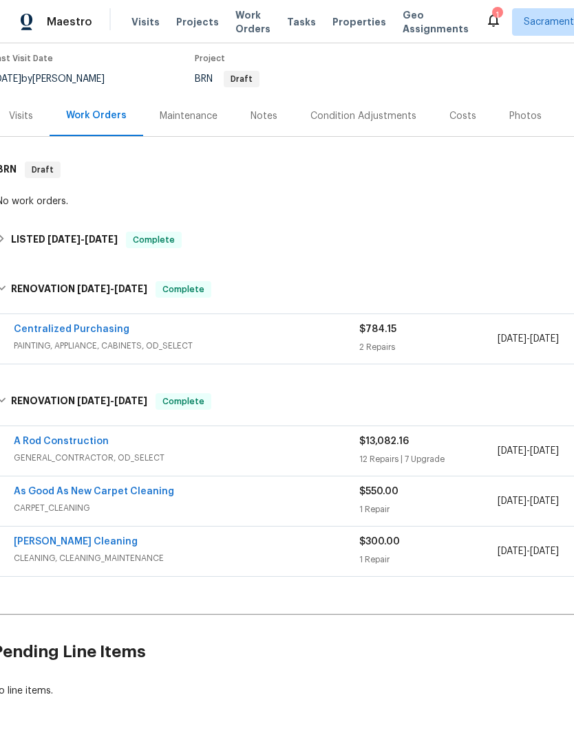
click at [49, 444] on link "A Rod Construction" at bounding box center [61, 442] width 95 height 10
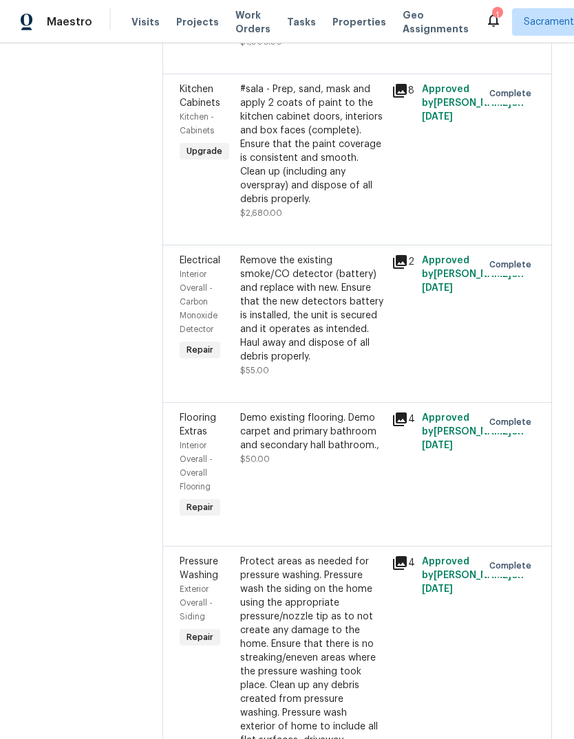
scroll to position [2072, 0]
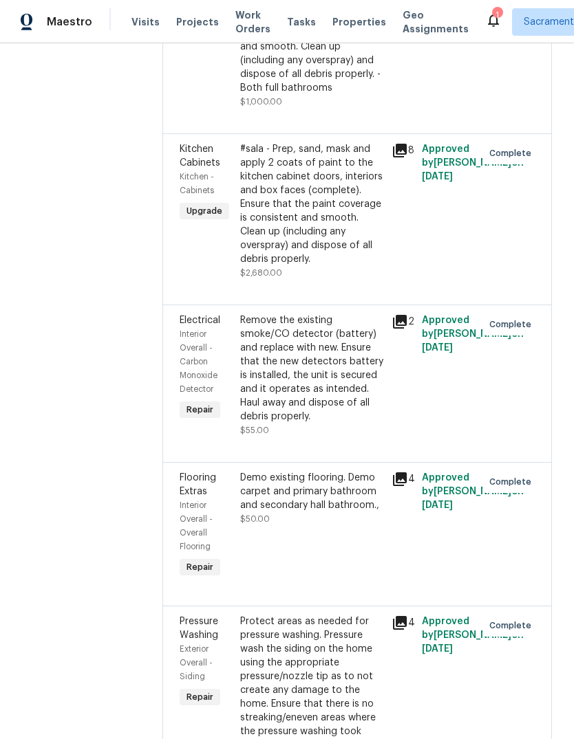
click at [492, 15] on div "1" at bounding box center [497, 15] width 10 height 14
click at [485, 13] on icon at bounding box center [493, 20] width 17 height 17
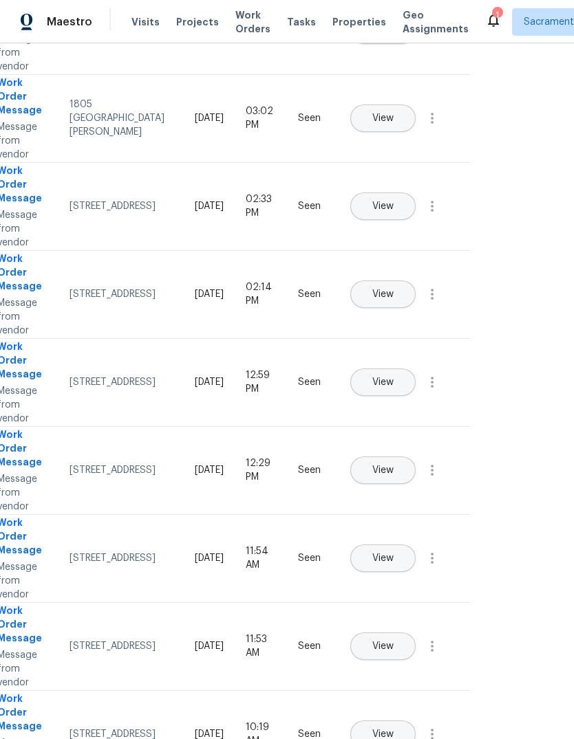
scroll to position [277, 61]
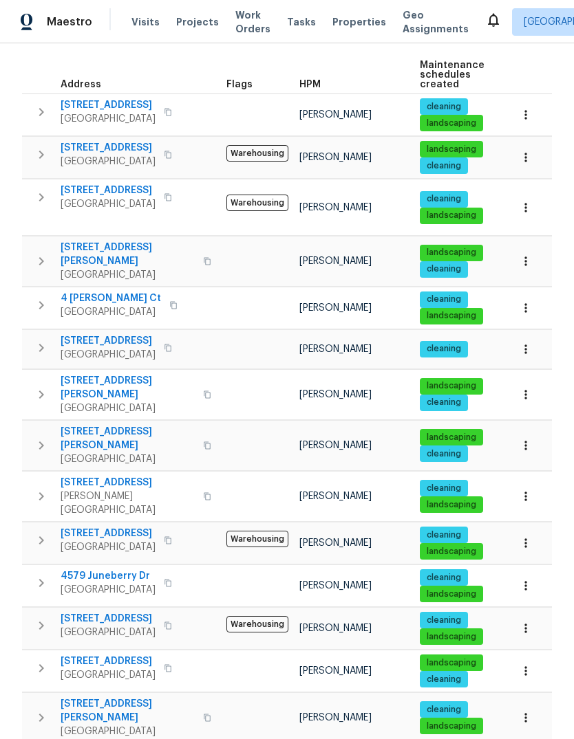
scroll to position [200, 0]
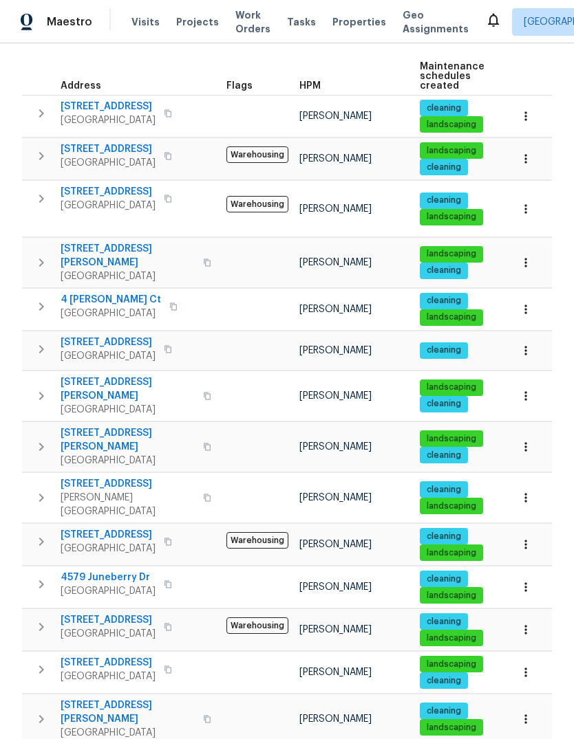
click at [33, 439] on icon "button" at bounding box center [41, 447] width 17 height 17
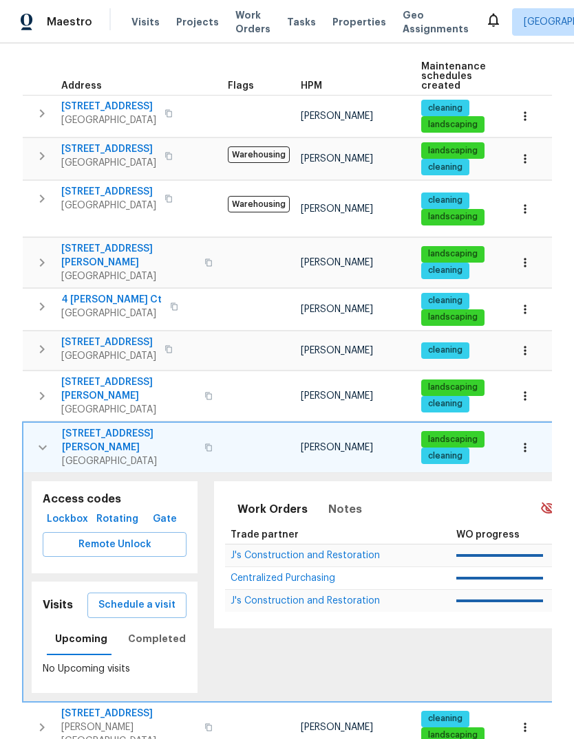
click at [151, 597] on span "Schedule a visit" at bounding box center [136, 605] width 77 height 17
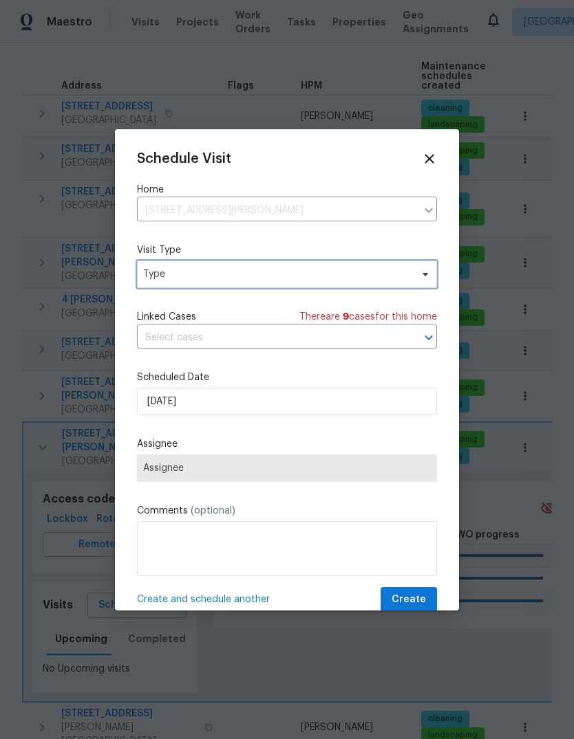
click at [294, 287] on span "Type" at bounding box center [287, 275] width 300 height 28
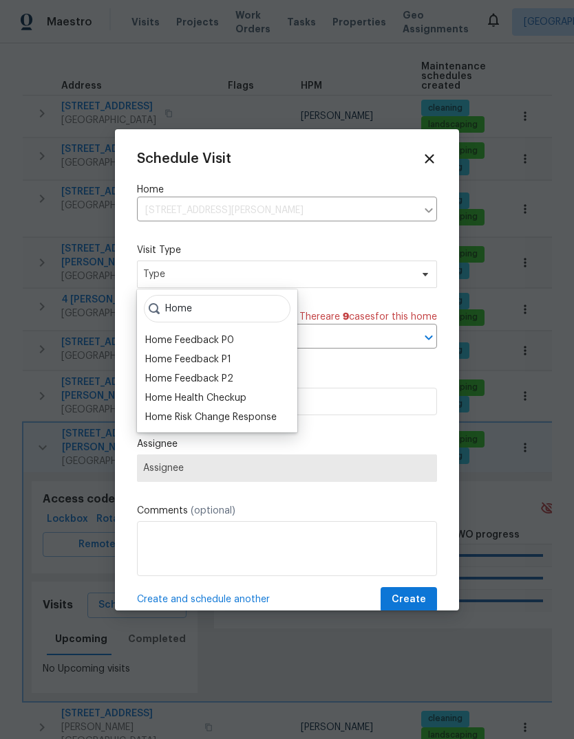
type input "Home"
click at [252, 393] on div "Home Health Checkup" at bounding box center [217, 398] width 152 height 19
click at [259, 398] on div "Home Health Checkup" at bounding box center [217, 398] width 152 height 19
click at [141, 393] on div "Home Health Checkup" at bounding box center [217, 398] width 152 height 19
click at [166, 399] on div "Home Health Checkup" at bounding box center [195, 398] width 101 height 14
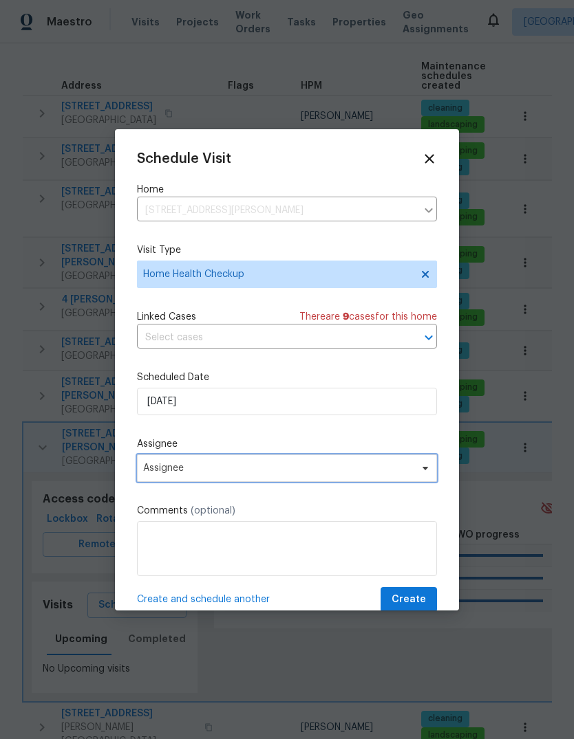
click at [347, 474] on span "Assignee" at bounding box center [278, 468] width 270 height 11
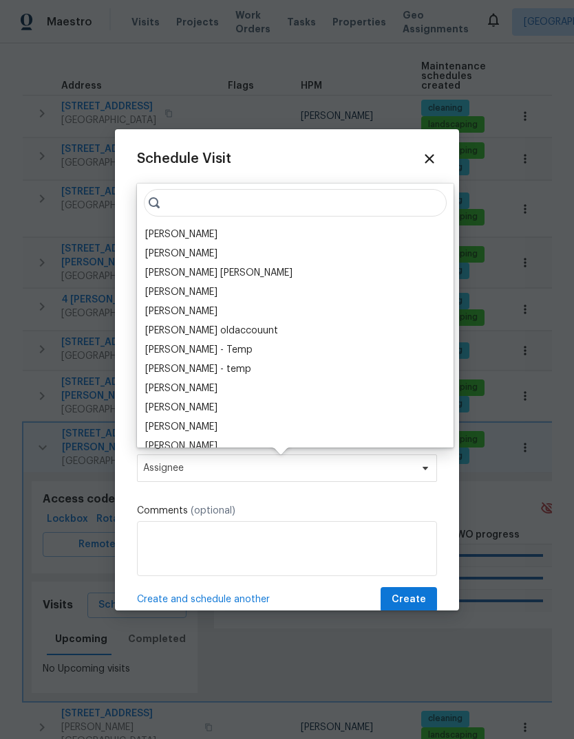
click at [230, 235] on div "[PERSON_NAME]" at bounding box center [295, 234] width 308 height 19
click at [160, 230] on div "[PERSON_NAME]" at bounding box center [181, 235] width 72 height 14
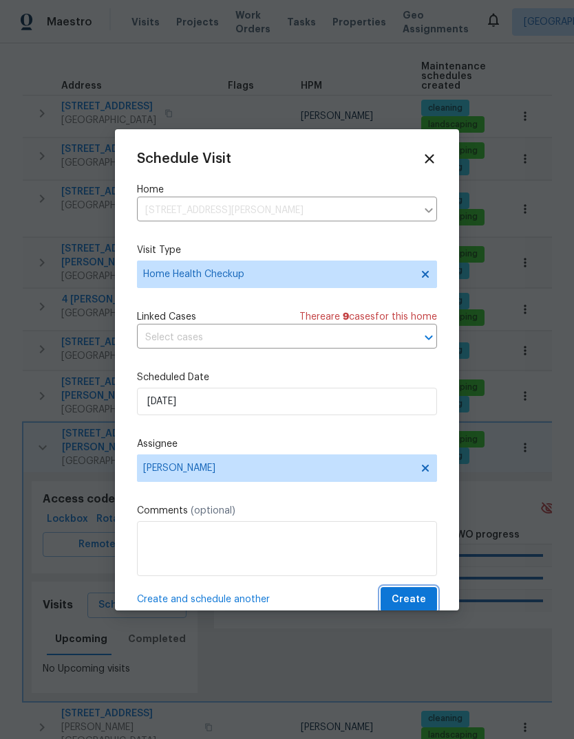
click at [419, 603] on span "Create" at bounding box center [408, 600] width 34 height 17
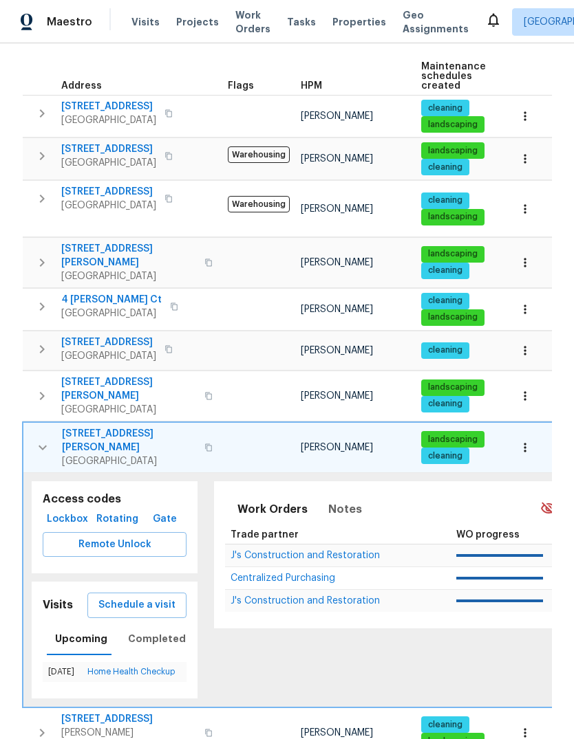
click at [194, 17] on span "Projects" at bounding box center [197, 22] width 43 height 14
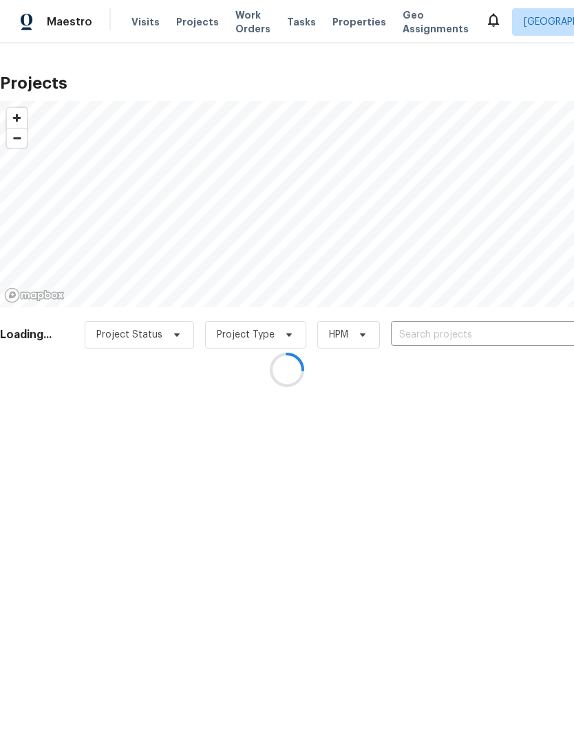
click at [440, 334] on div at bounding box center [287, 369] width 574 height 739
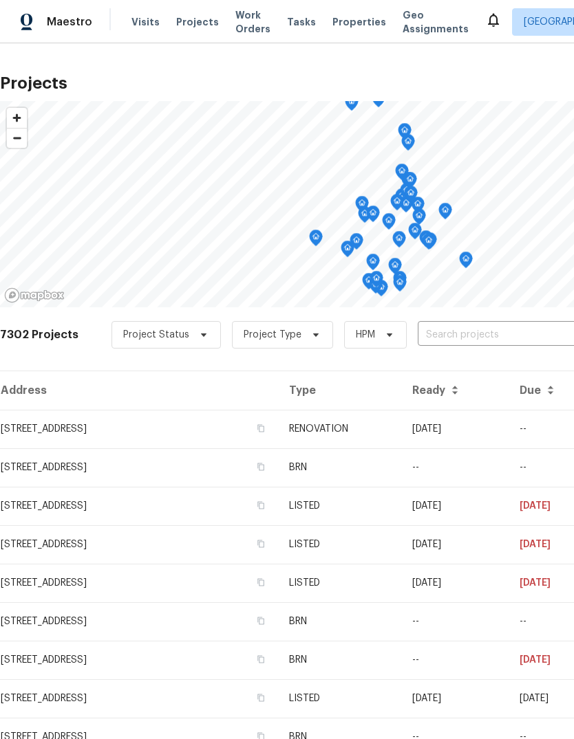
click at [468, 325] on input "text" at bounding box center [497, 335] width 158 height 21
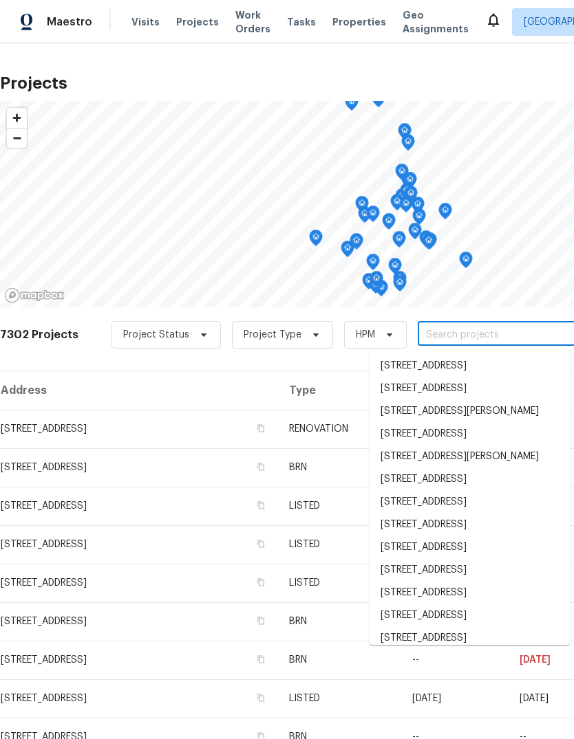
click at [468, 337] on input "text" at bounding box center [497, 335] width 158 height 21
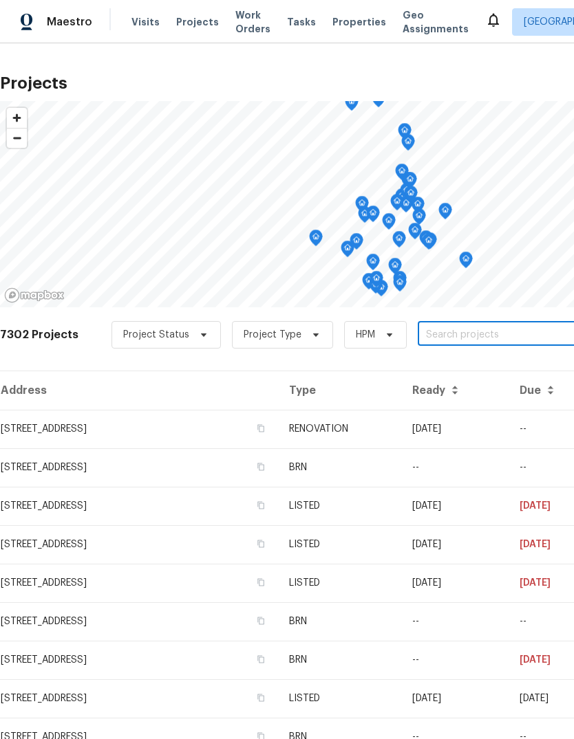
paste input "[STREET_ADDRESS]"
type input "[STREET_ADDRESS]"
click at [473, 369] on li "[STREET_ADDRESS]" at bounding box center [469, 366] width 200 height 23
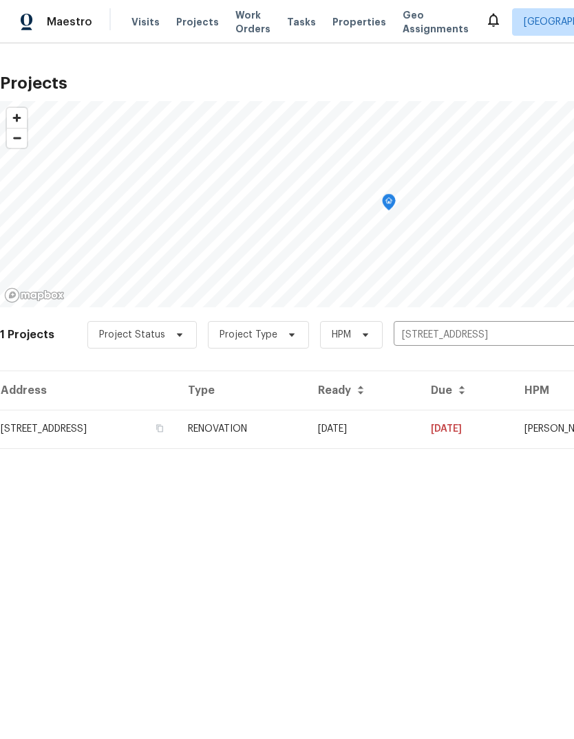
click at [50, 428] on td "[STREET_ADDRESS]" at bounding box center [88, 429] width 177 height 39
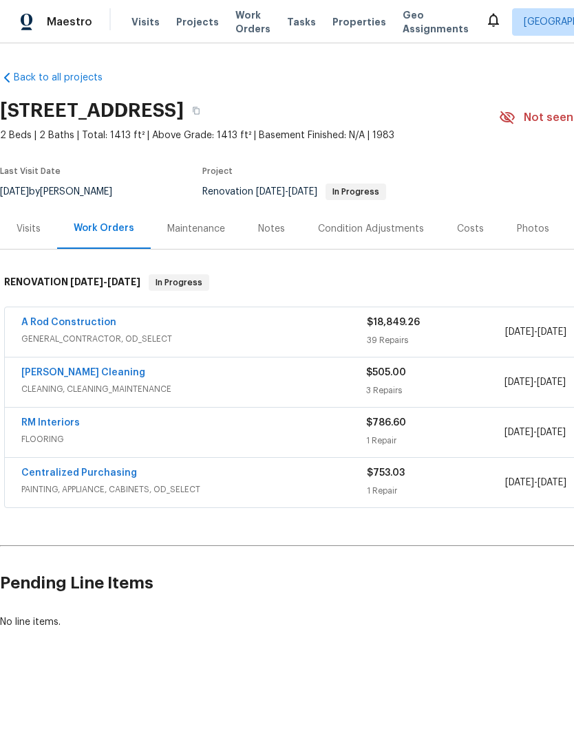
click at [38, 423] on link "RM Interiors" at bounding box center [50, 423] width 58 height 10
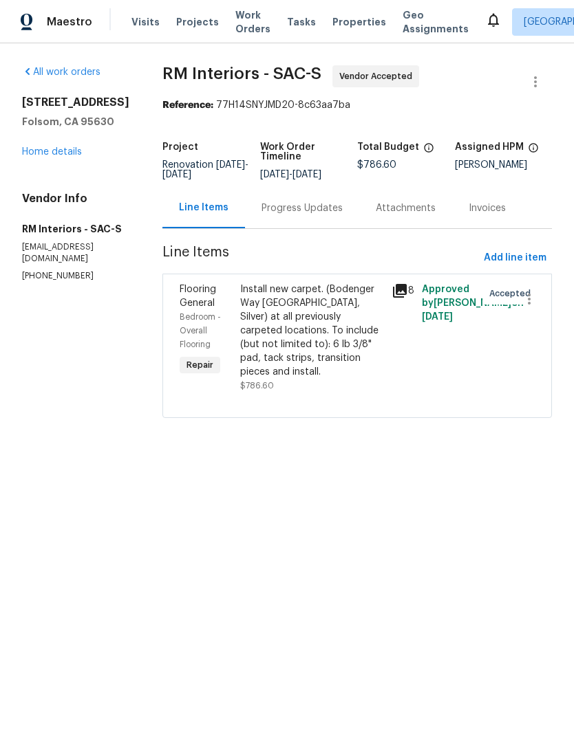
click at [322, 213] on div "Progress Updates" at bounding box center [301, 209] width 81 height 14
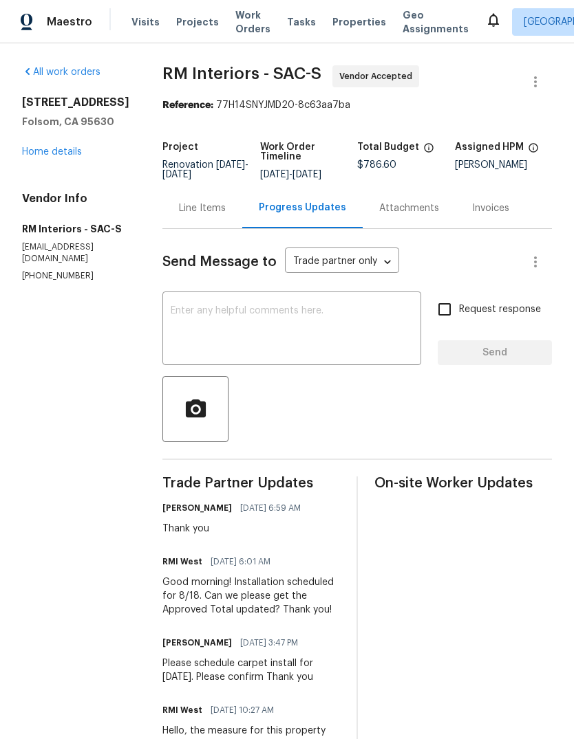
click at [197, 309] on textarea at bounding box center [292, 330] width 242 height 48
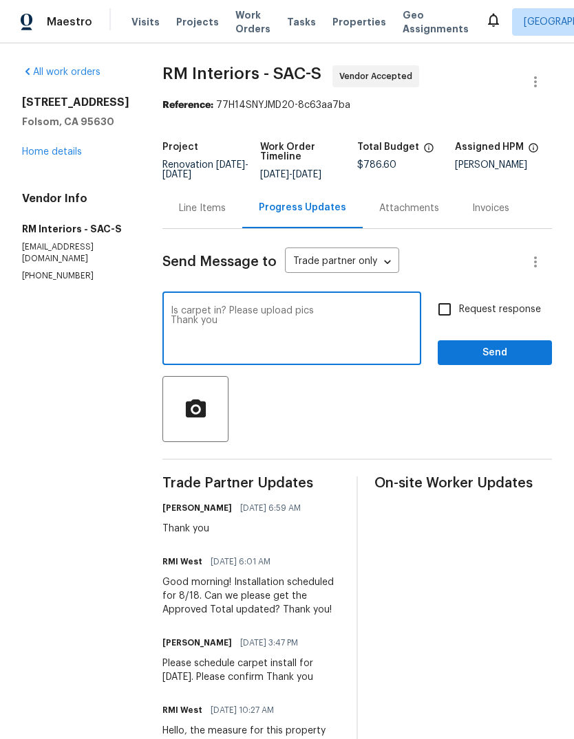
type textarea "Is carpet in? Please upload pics Thank you"
click at [451, 323] on input "Request response" at bounding box center [444, 309] width 29 height 29
checkbox input "true"
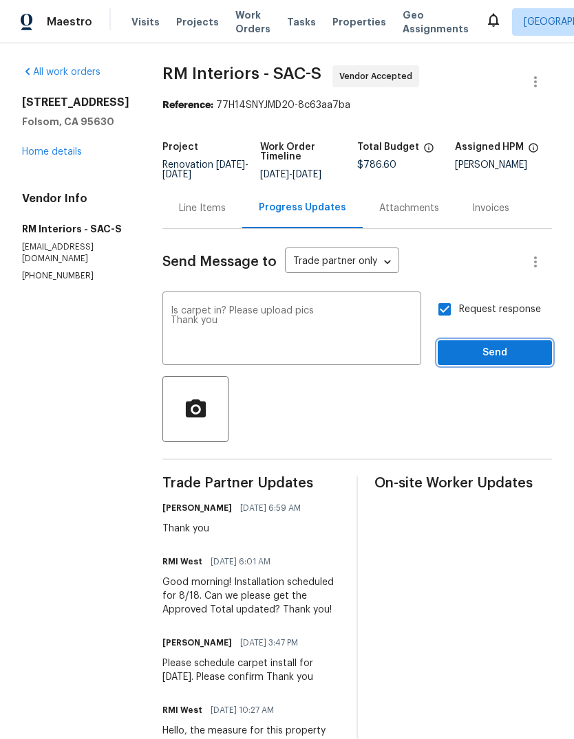
click at [496, 345] on button "Send" at bounding box center [494, 352] width 114 height 25
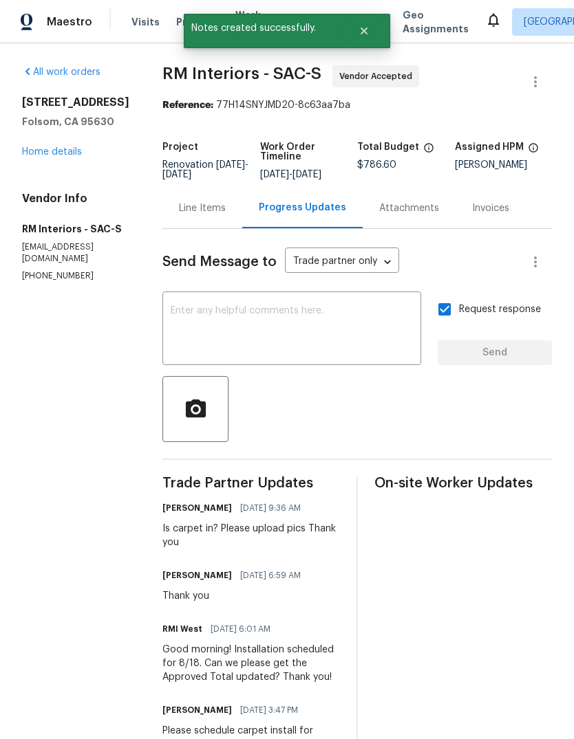
click at [41, 153] on link "Home details" at bounding box center [52, 152] width 60 height 10
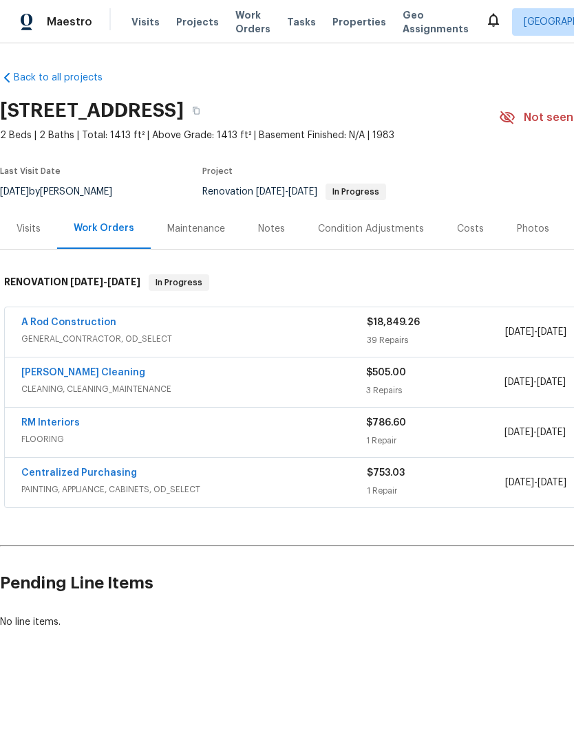
click at [43, 325] on link "A Rod Construction" at bounding box center [68, 323] width 95 height 10
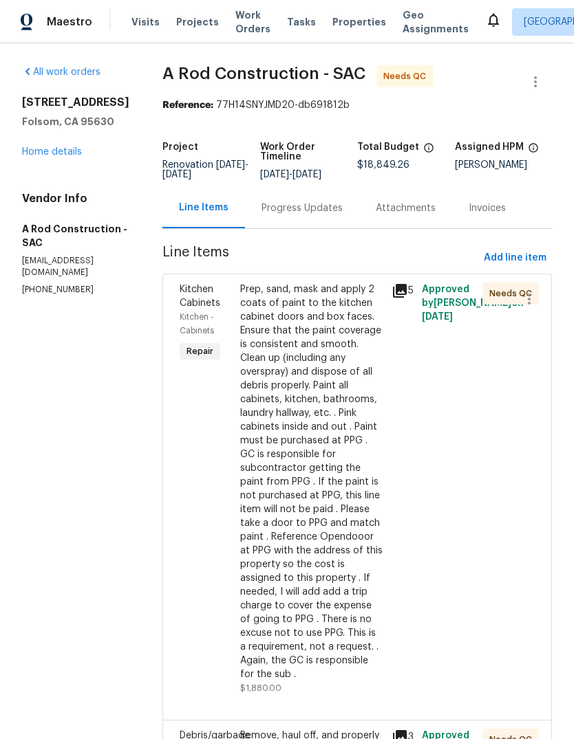
click at [331, 473] on div "Prep, sand, mask and apply 2 coats of paint to the kitchen cabinet doors and bo…" at bounding box center [311, 482] width 143 height 399
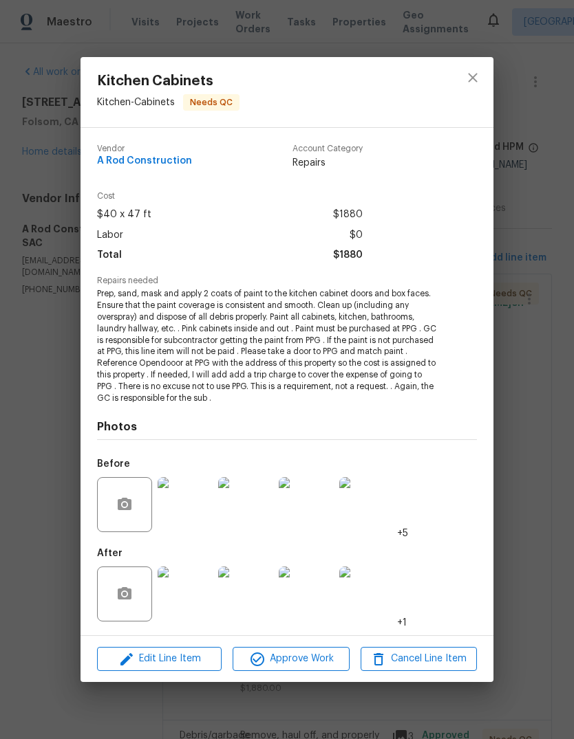
click at [159, 598] on img at bounding box center [185, 594] width 55 height 55
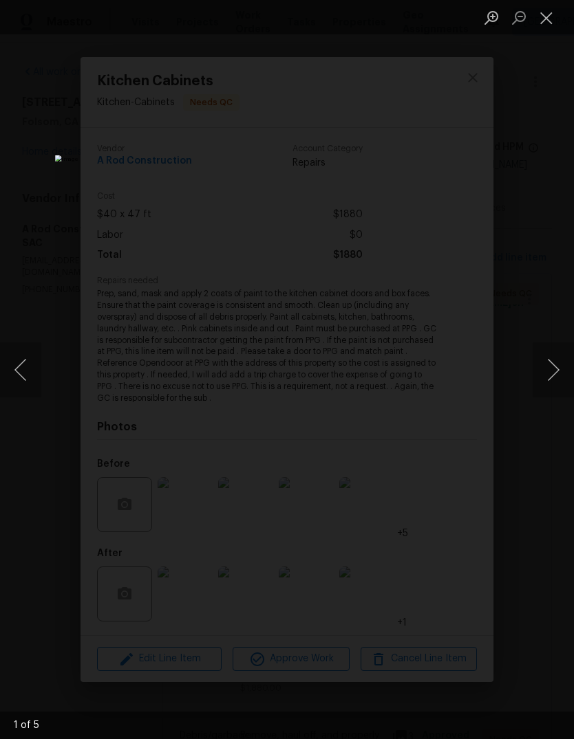
click at [547, 360] on button "Next image" at bounding box center [552, 370] width 41 height 55
click at [549, 367] on button "Next image" at bounding box center [552, 370] width 41 height 55
click at [554, 360] on button "Next image" at bounding box center [552, 370] width 41 height 55
click at [548, 367] on button "Next image" at bounding box center [552, 370] width 41 height 55
click at [552, 369] on button "Next image" at bounding box center [552, 370] width 41 height 55
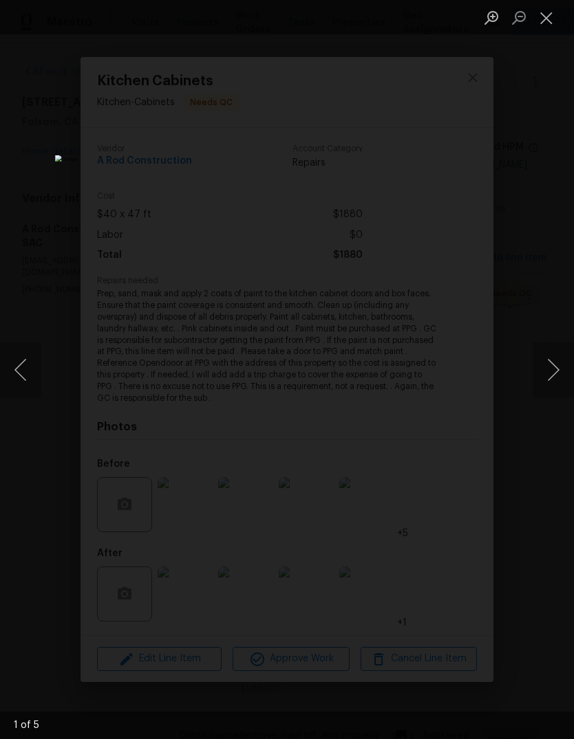
click at [550, 375] on button "Next image" at bounding box center [552, 370] width 41 height 55
click at [550, 378] on button "Next image" at bounding box center [552, 370] width 41 height 55
click at [543, 19] on button "Close lightbox" at bounding box center [546, 18] width 28 height 24
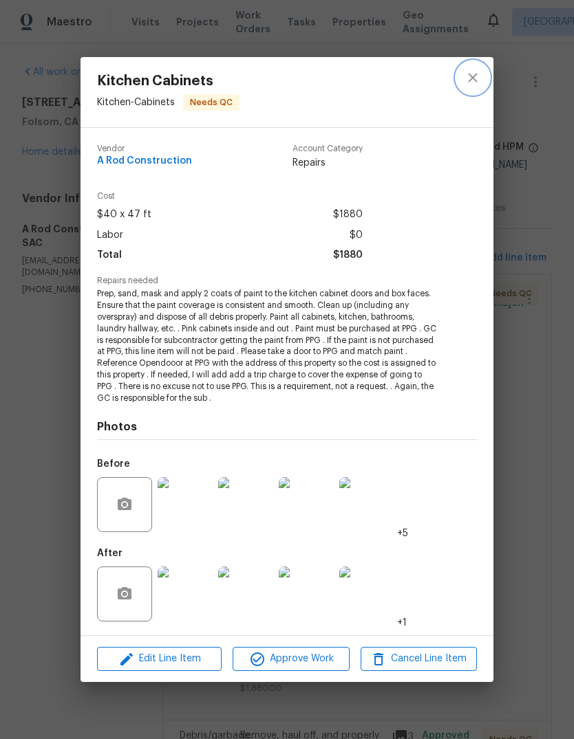
click at [471, 78] on icon "close" at bounding box center [472, 77] width 17 height 17
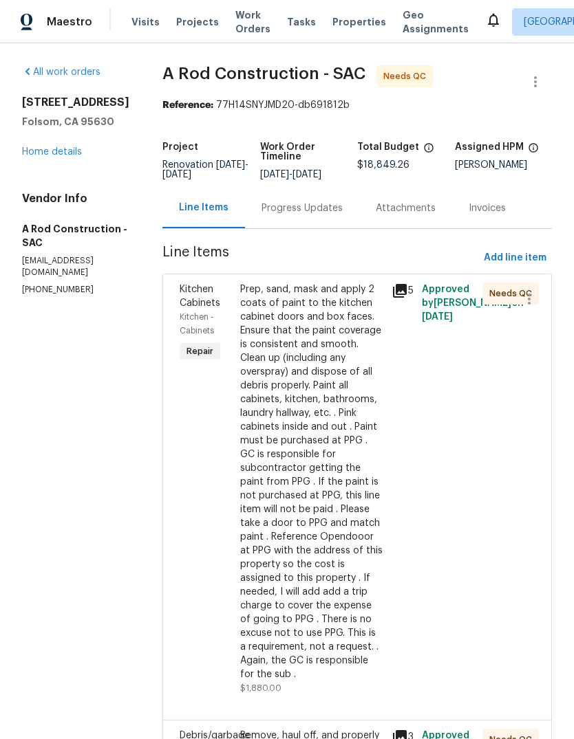
click at [42, 149] on link "Home details" at bounding box center [52, 152] width 60 height 10
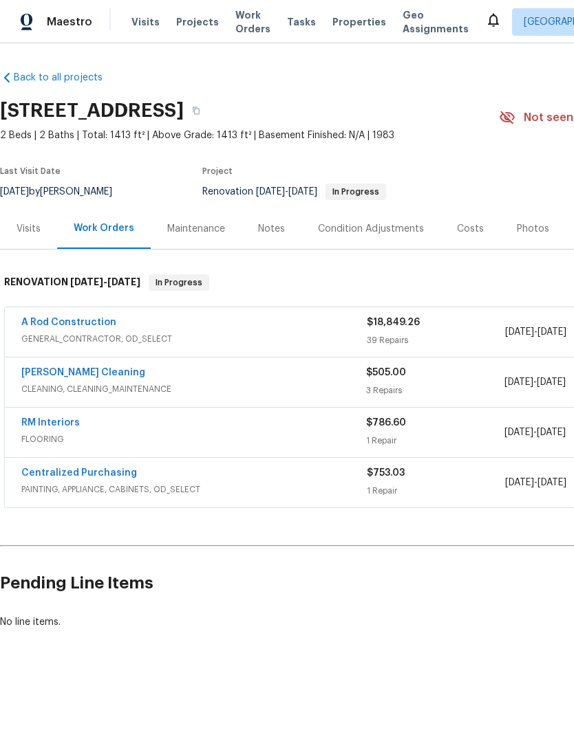
click at [60, 323] on link "A Rod Construction" at bounding box center [68, 323] width 95 height 10
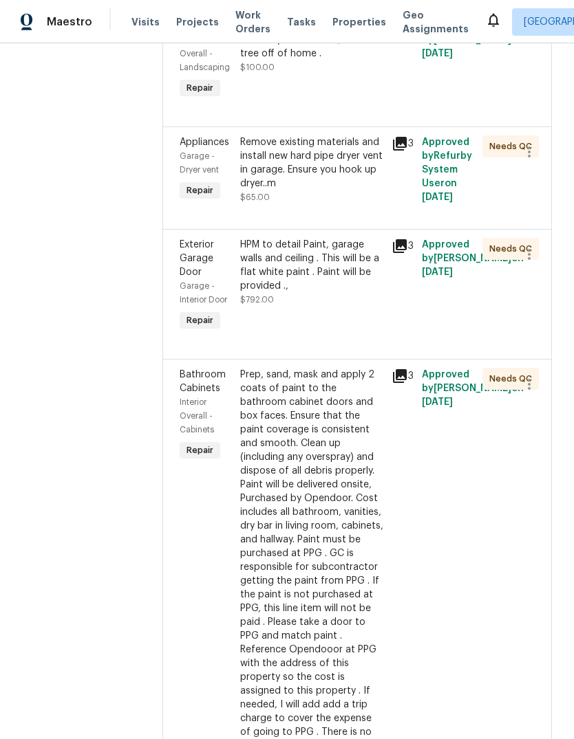
scroll to position [1472, 0]
click at [330, 292] on div "HPM to detail Paint, garage walls and ceiling . This will be a flat white paint…" at bounding box center [311, 264] width 143 height 55
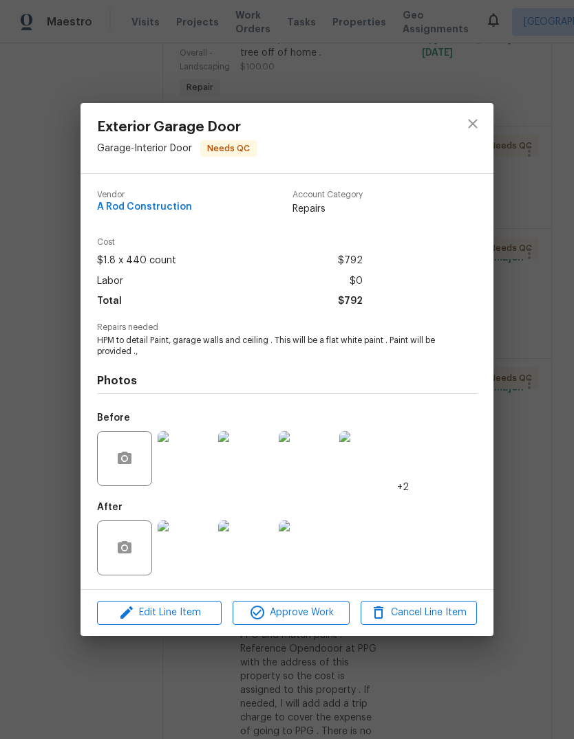
click at [161, 548] on img at bounding box center [185, 548] width 55 height 55
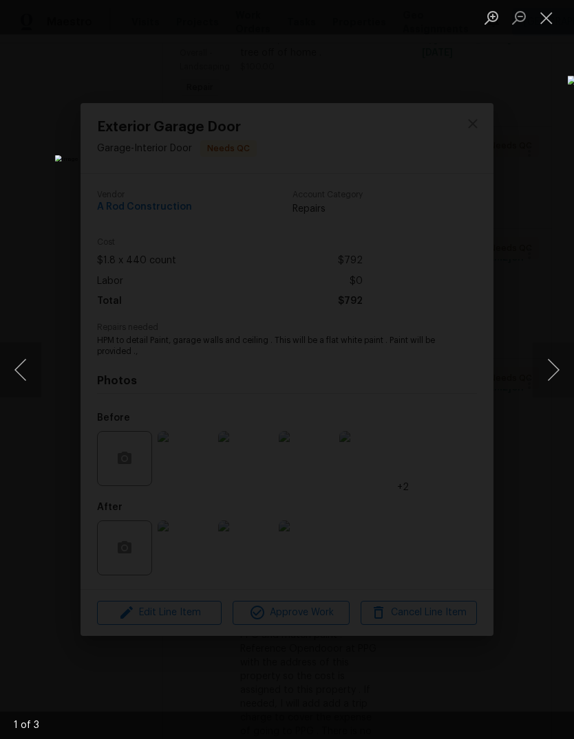
click at [554, 370] on button "Next image" at bounding box center [552, 370] width 41 height 55
click at [552, 369] on button "Next image" at bounding box center [552, 370] width 41 height 55
click at [553, 376] on button "Next image" at bounding box center [552, 370] width 41 height 55
click at [545, 14] on button "Close lightbox" at bounding box center [546, 18] width 28 height 24
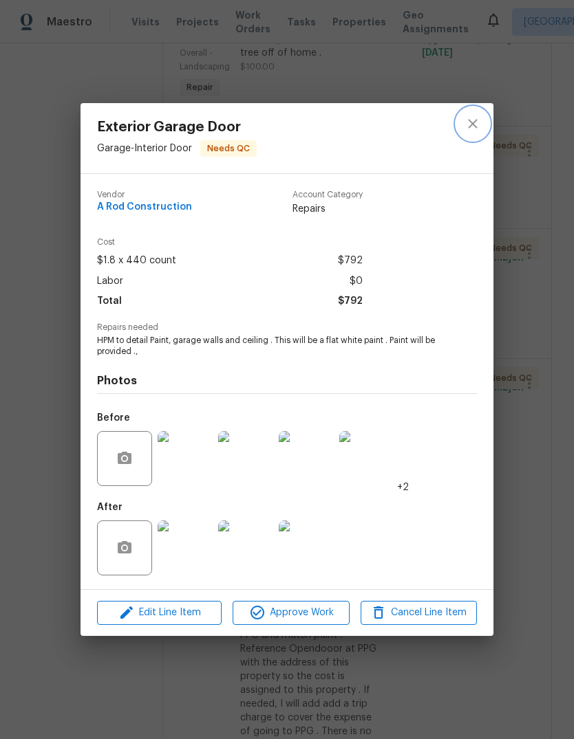
click at [472, 124] on icon "close" at bounding box center [472, 124] width 9 height 9
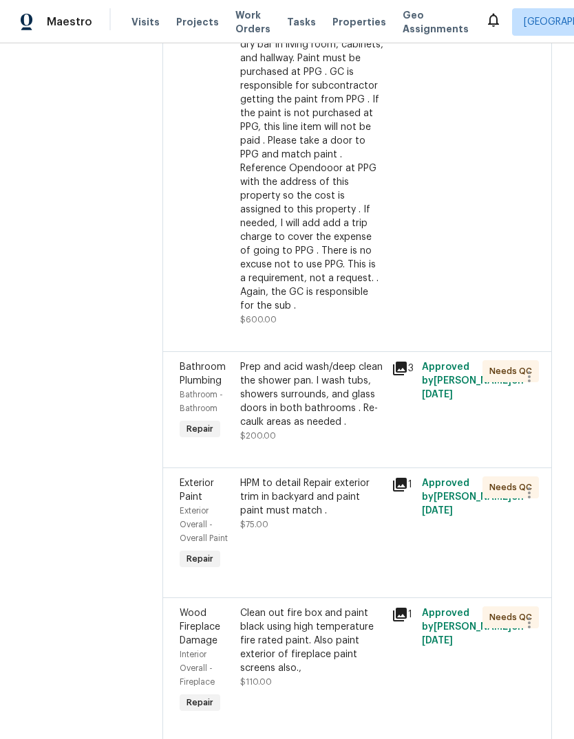
scroll to position [1954, 0]
click at [338, 275] on div "Prep, sand, mask and apply 2 coats of paint to the bathroom cabinet doors and b…" at bounding box center [311, 99] width 143 height 426
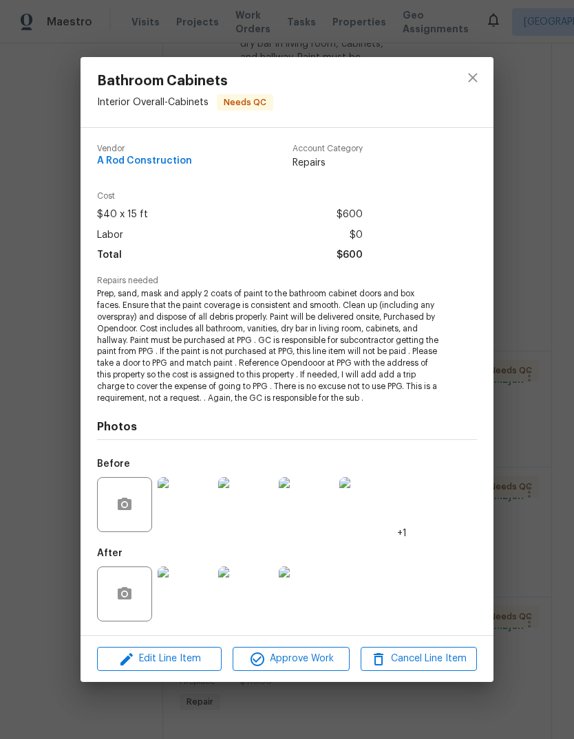
click at [187, 602] on img at bounding box center [185, 594] width 55 height 55
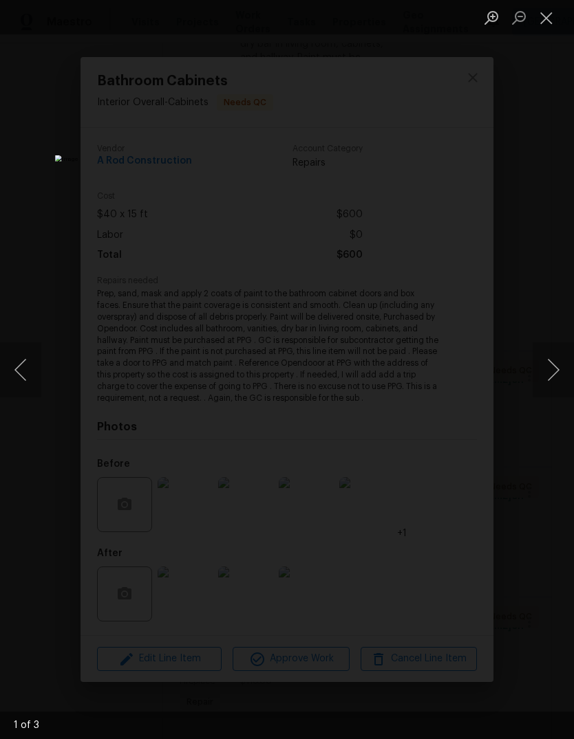
click at [548, 364] on button "Next image" at bounding box center [552, 370] width 41 height 55
click at [551, 374] on button "Next image" at bounding box center [552, 370] width 41 height 55
click at [554, 366] on button "Next image" at bounding box center [552, 370] width 41 height 55
click at [543, 14] on button "Close lightbox" at bounding box center [546, 18] width 28 height 24
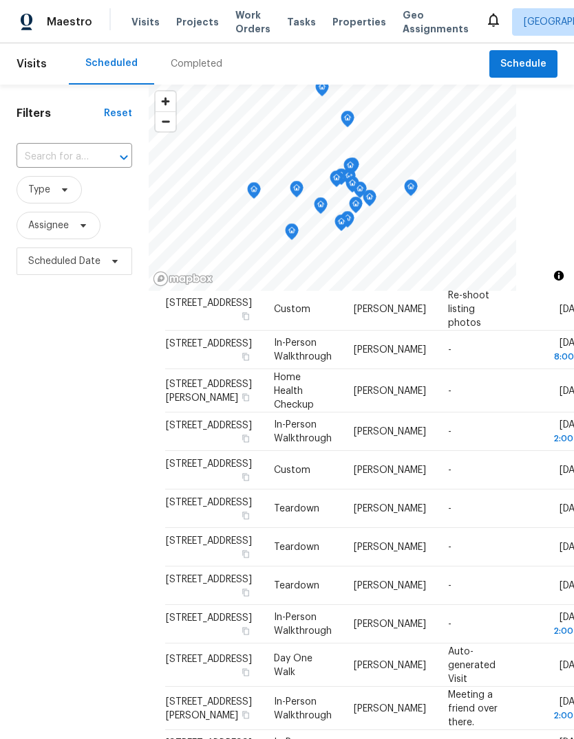
click at [77, 88] on div "Filters Reset ​ Type Assignee Scheduled Date" at bounding box center [74, 484] width 149 height 798
click at [80, 147] on input "text" at bounding box center [55, 157] width 77 height 21
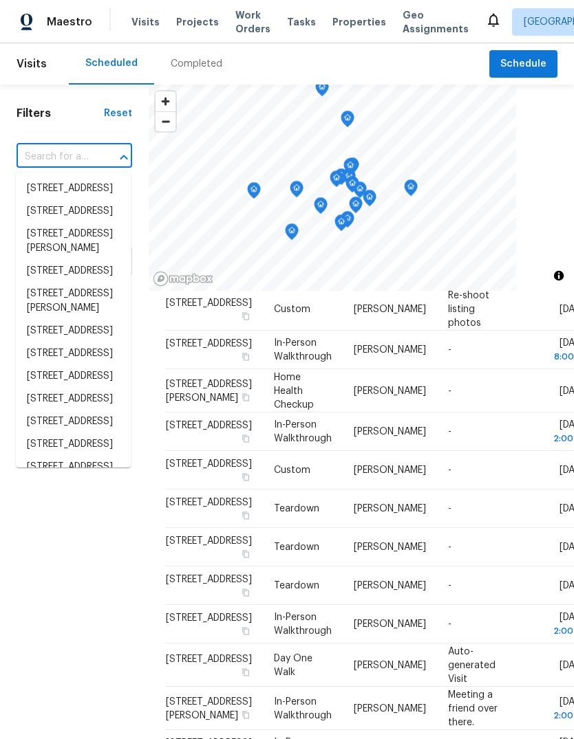
click at [82, 147] on input "text" at bounding box center [55, 157] width 77 height 21
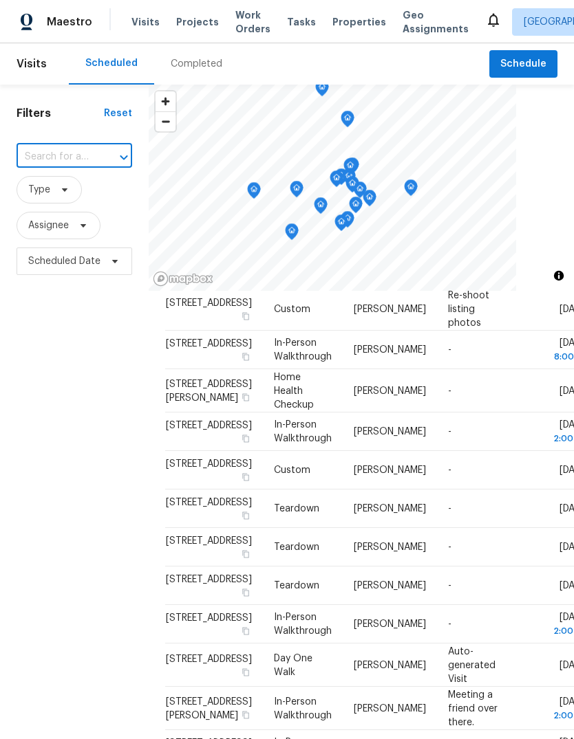
paste input "[STREET_ADDRESS]"
type input "[STREET_ADDRESS]"
click at [42, 177] on li "[STREET_ADDRESS]" at bounding box center [73, 188] width 115 height 23
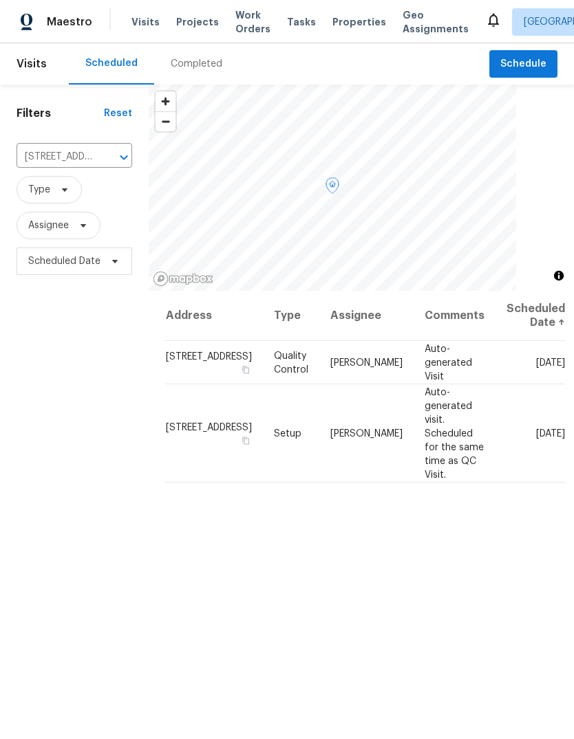
click at [0, 0] on icon at bounding box center [0, 0] width 0 height 0
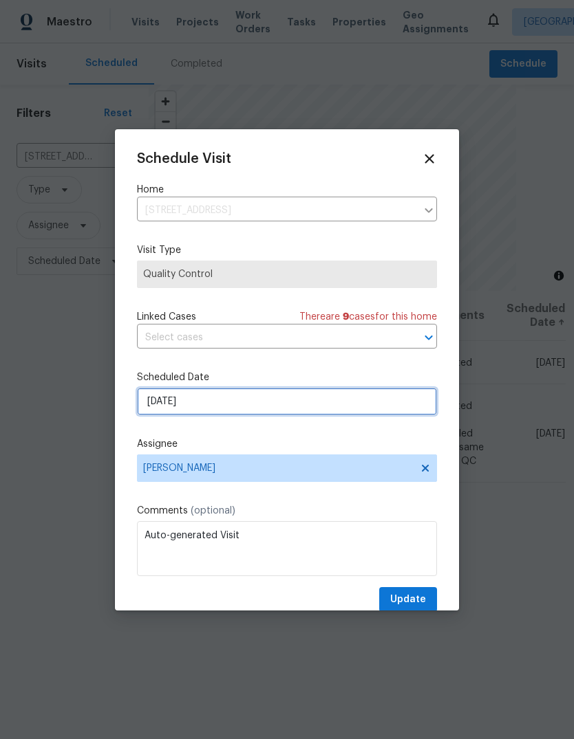
click at [261, 409] on input "[DATE]" at bounding box center [287, 402] width 300 height 28
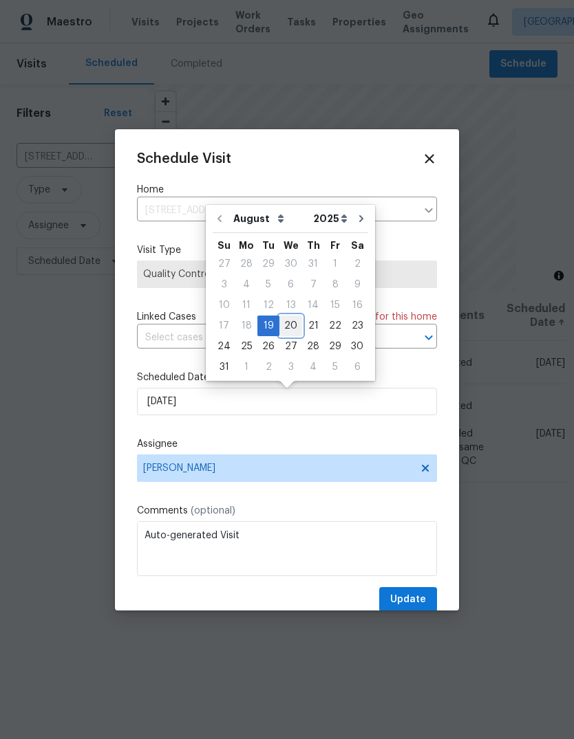
click at [290, 331] on div "20" at bounding box center [290, 325] width 23 height 19
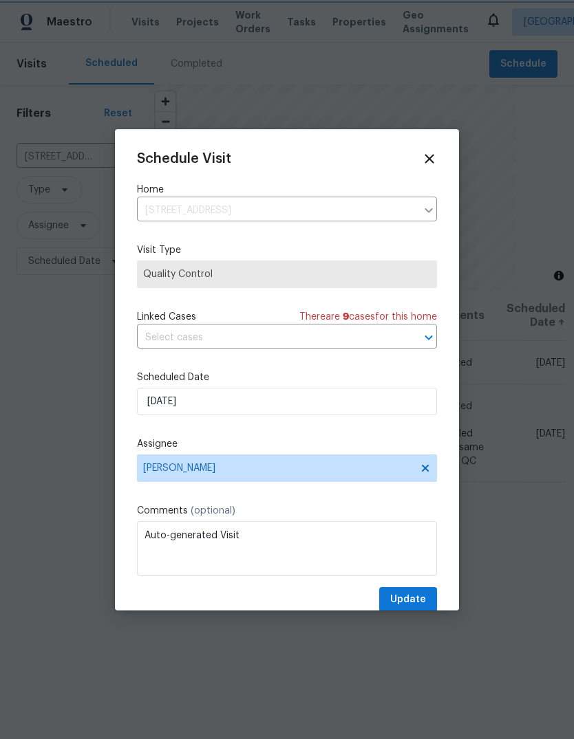
type input "[DATE]"
click at [417, 598] on span "Update" at bounding box center [408, 600] width 36 height 17
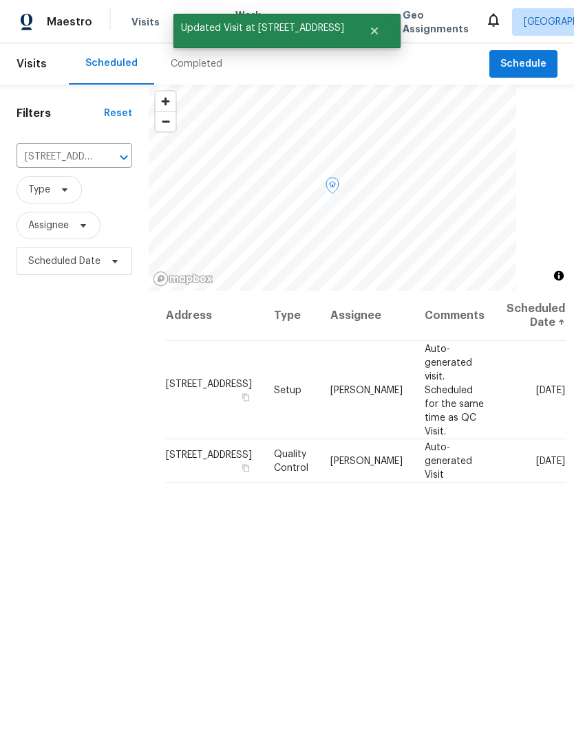
click at [0, 0] on span at bounding box center [0, 0] width 0 height 0
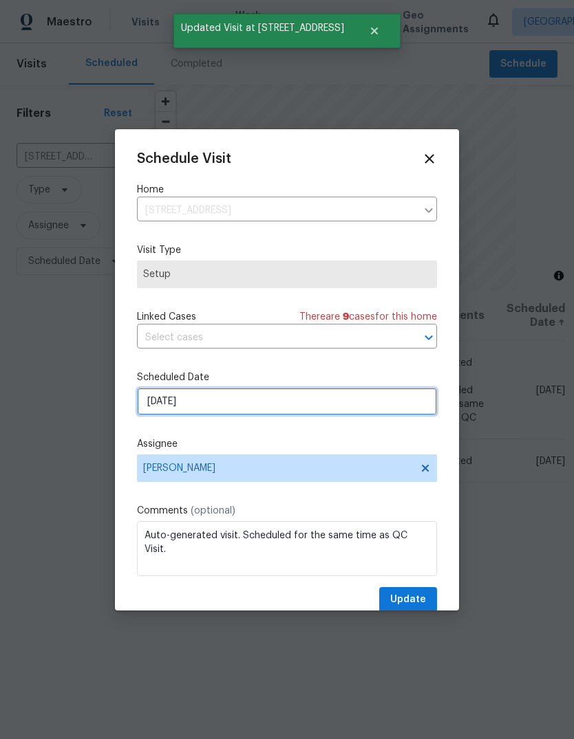
click at [245, 409] on input "[DATE]" at bounding box center [287, 402] width 300 height 28
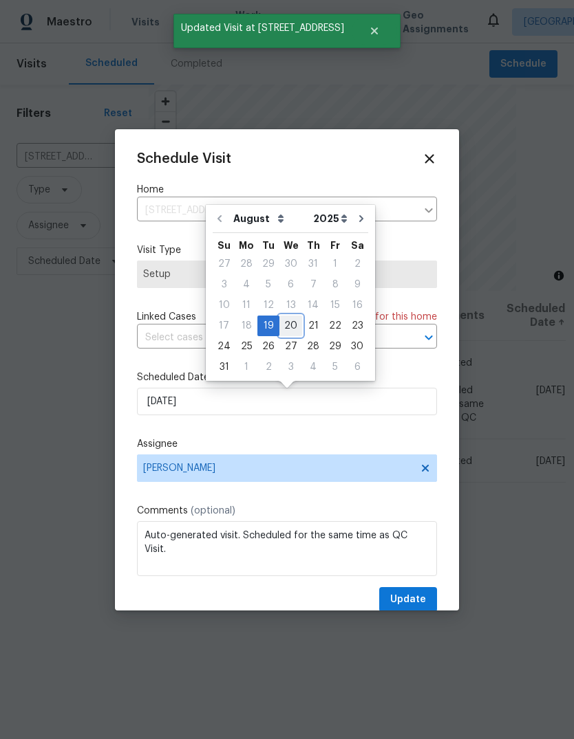
click at [279, 327] on div "20" at bounding box center [290, 325] width 23 height 19
type input "[DATE]"
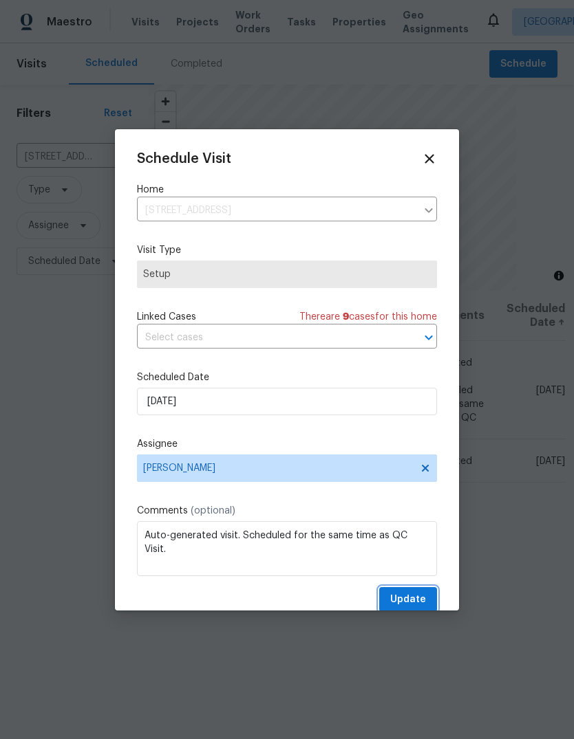
click at [417, 596] on span "Update" at bounding box center [408, 600] width 36 height 17
